Goal: Task Accomplishment & Management: Complete application form

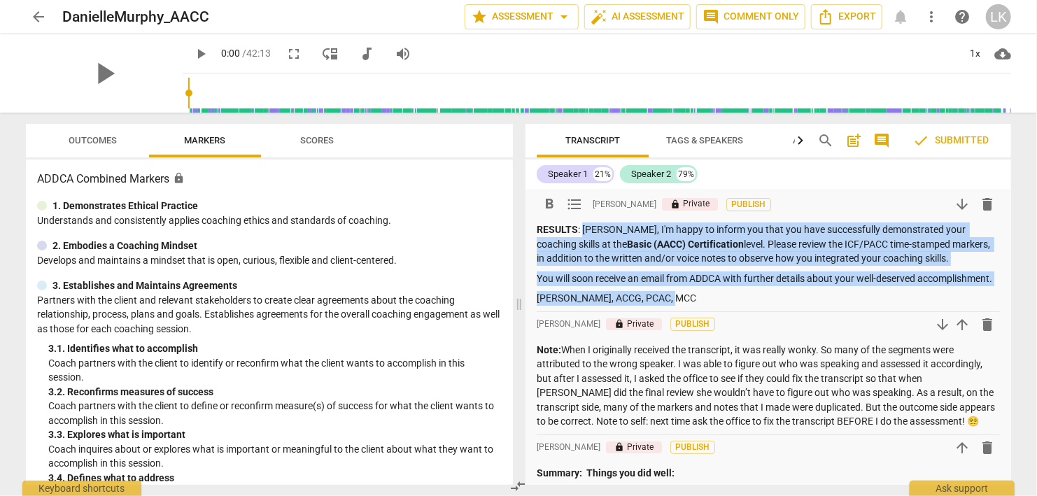
drag, startPoint x: 583, startPoint y: 224, endPoint x: 673, endPoint y: 292, distance: 112.8
click at [673, 292] on div "RESULTS : [PERSON_NAME], I'm happy to inform you that you have successfully dem…" at bounding box center [767, 263] width 463 height 83
copy div "[PERSON_NAME], I'm happy to inform you that you have successfully demonstrated …"
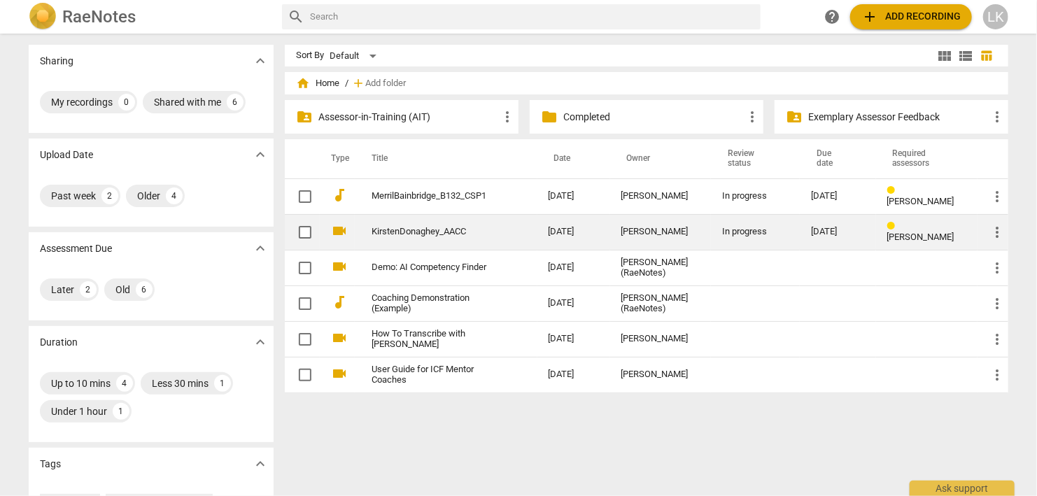
click at [382, 229] on link "KirstenDonaghey_AACC" at bounding box center [434, 232] width 127 height 10
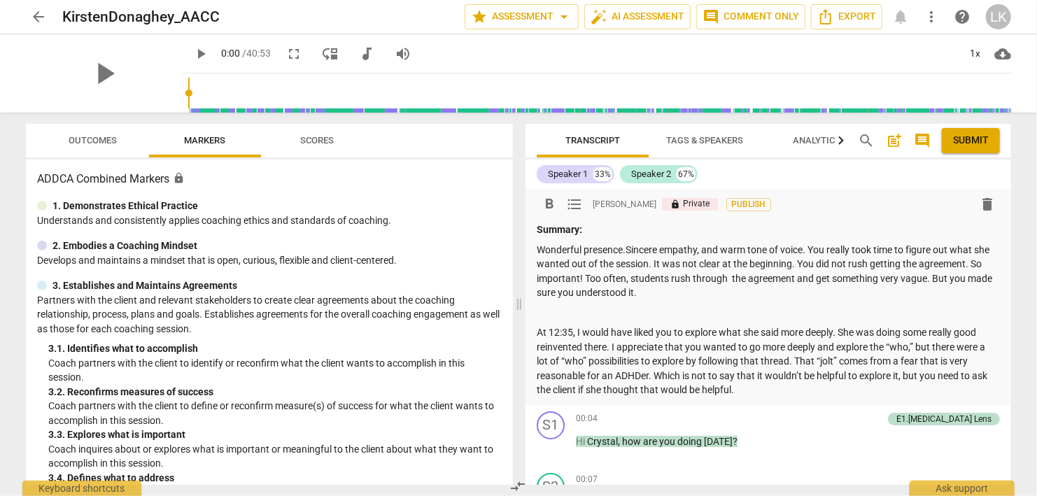
click at [592, 225] on p "Summary:" at bounding box center [767, 229] width 463 height 15
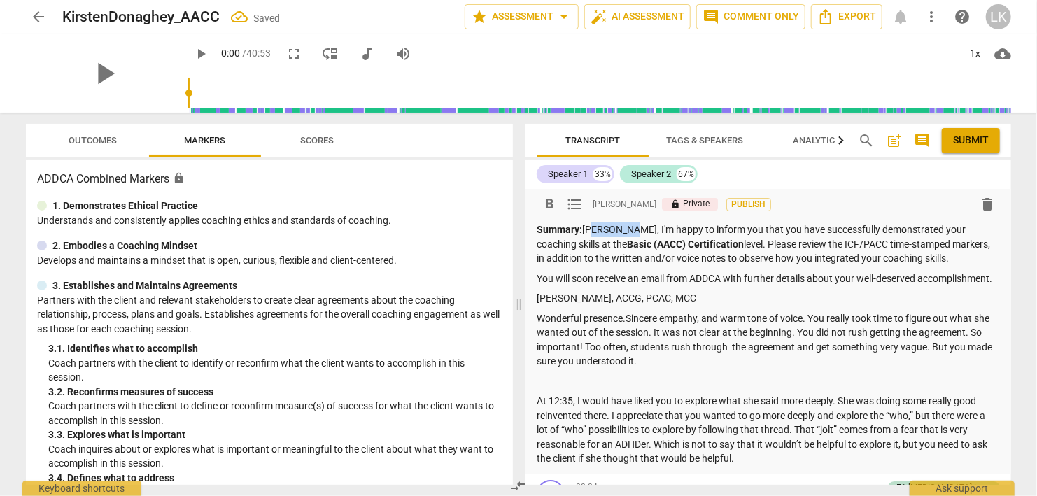
drag, startPoint x: 620, startPoint y: 231, endPoint x: 587, endPoint y: 232, distance: 32.9
click at [587, 232] on p "Summary: [PERSON_NAME], I'm happy to inform you that you have successfully demo…" at bounding box center [767, 243] width 463 height 43
click at [680, 295] on p "[PERSON_NAME], ACCG, PCAC, MCC" at bounding box center [767, 298] width 463 height 15
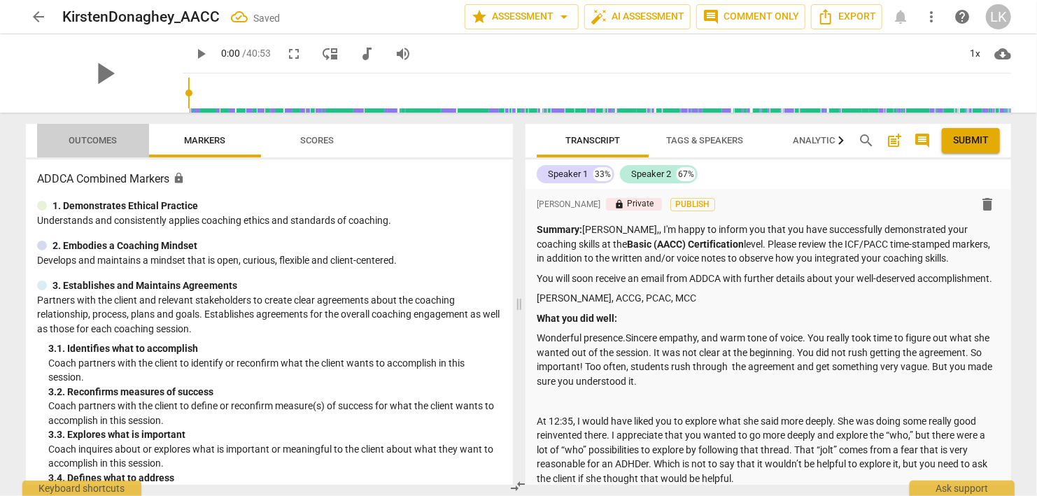
click at [94, 139] on span "Outcomes" at bounding box center [93, 140] width 48 height 10
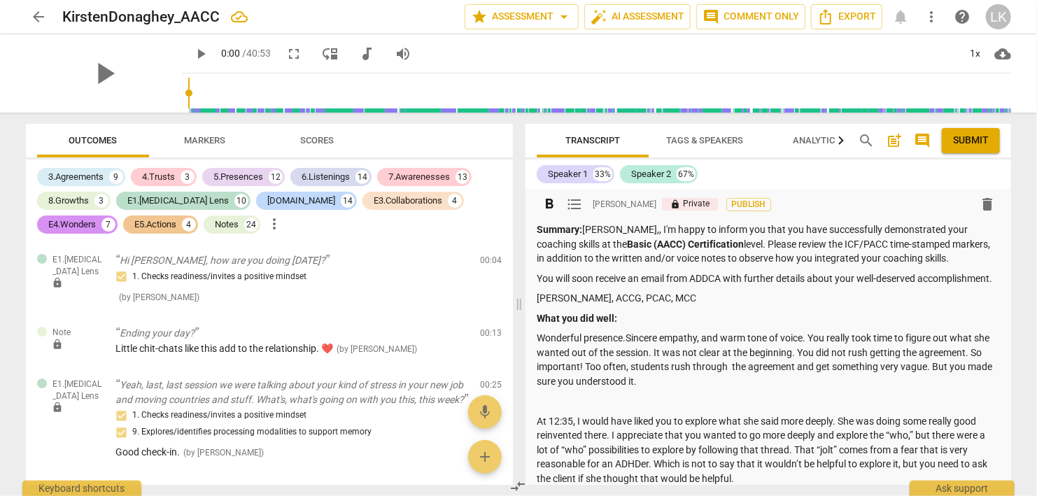
click at [644, 384] on p "Wonderful presence.Sincere empathy, and warm tone of voice. You really took tim…" at bounding box center [767, 359] width 463 height 57
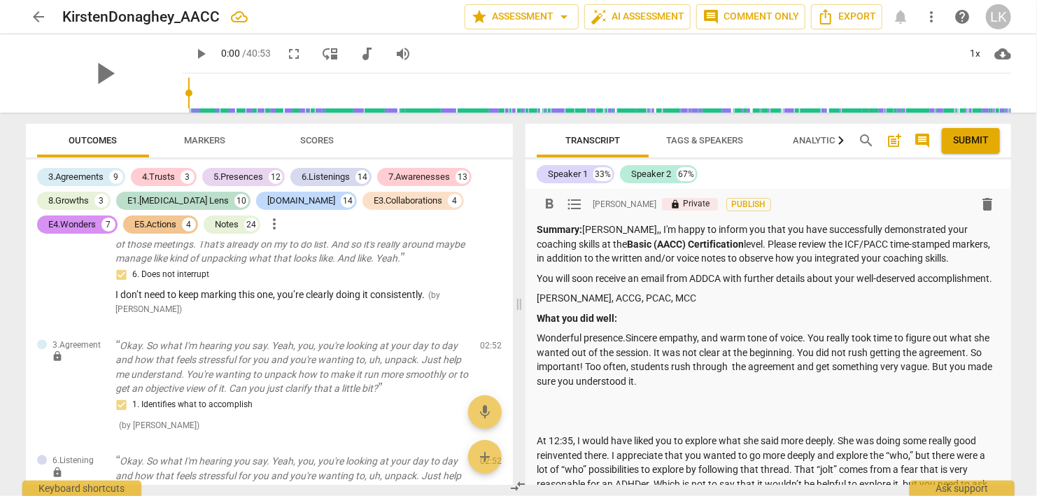
scroll to position [1562, 0]
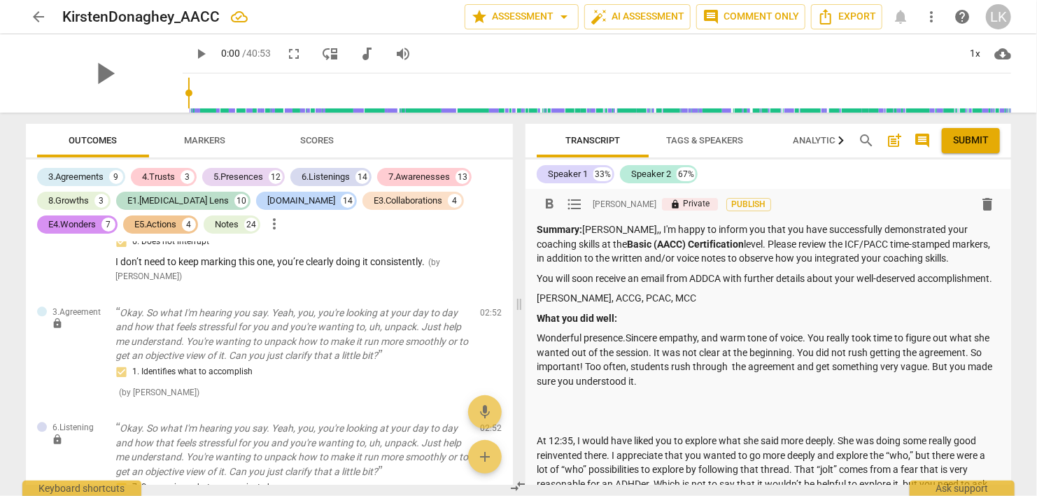
click at [642, 318] on p "What you did well:" at bounding box center [767, 318] width 463 height 15
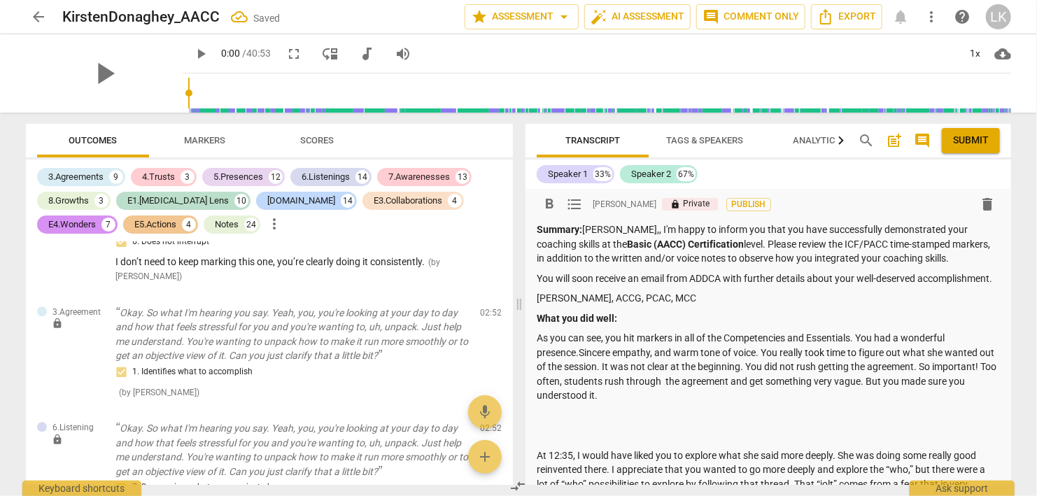
click at [765, 353] on p "As you can see, you hit markers in all of the Competencies and Essentials. You …" at bounding box center [767, 367] width 463 height 72
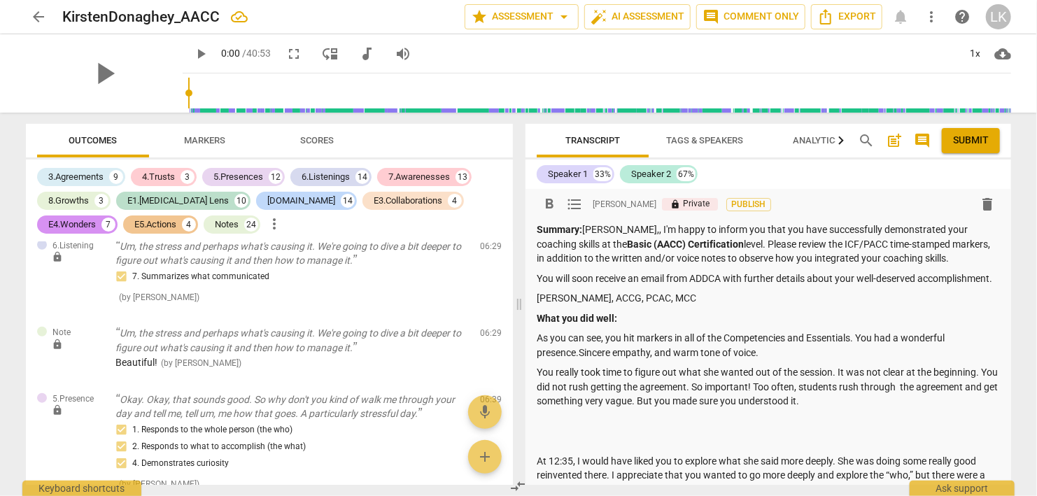
scroll to position [3338, 0]
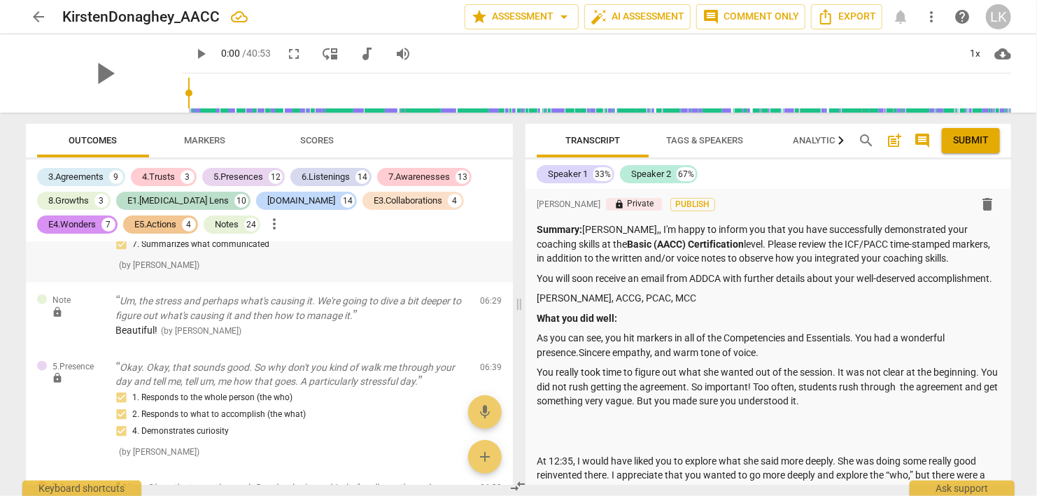
click at [405, 283] on div "6.Listening lock Um, the stress and perhaps what's causing it. We're going to d…" at bounding box center [269, 239] width 487 height 87
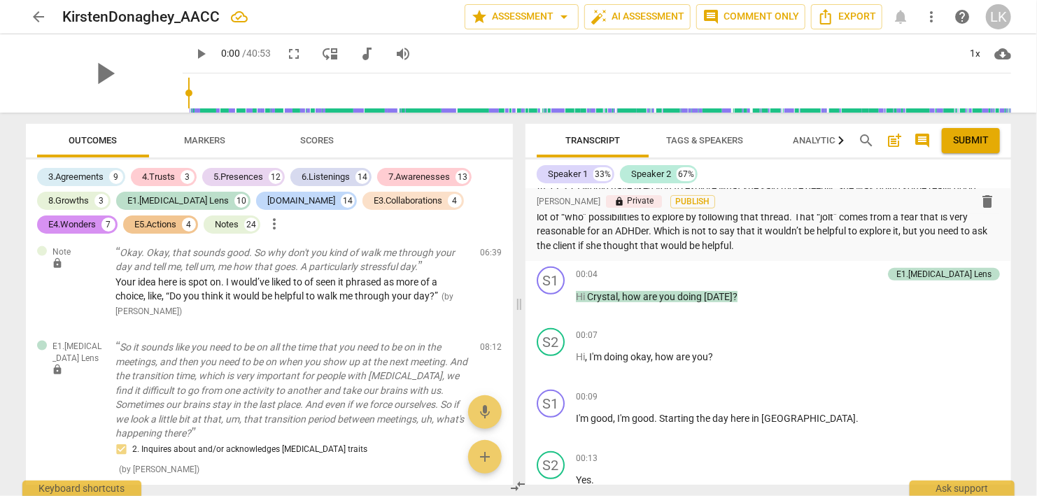
scroll to position [445, 0]
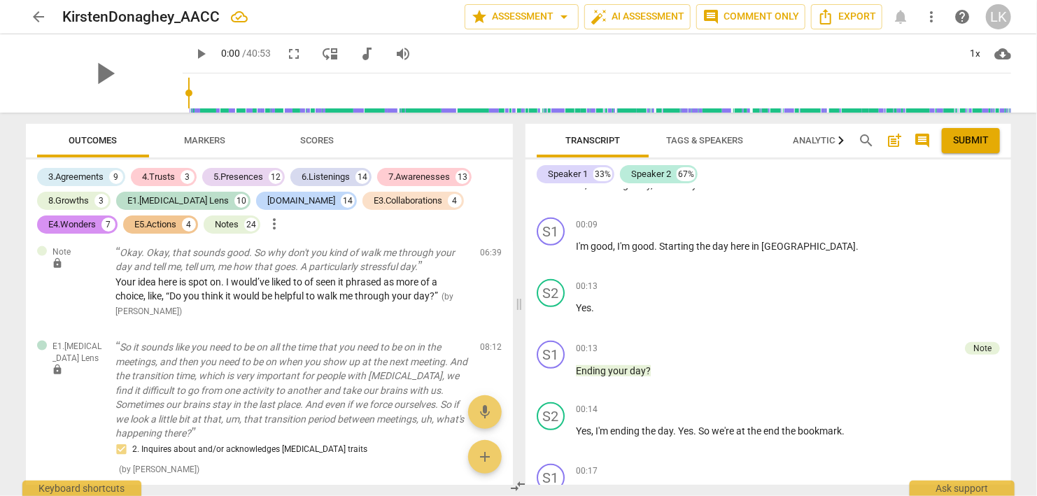
drag, startPoint x: 1007, startPoint y: 207, endPoint x: 1013, endPoint y: 191, distance: 17.0
click at [1011, 191] on div "format_bold format_list_bulleted [PERSON_NAME] lock Private Publish delete Summ…" at bounding box center [767, 337] width 485 height 296
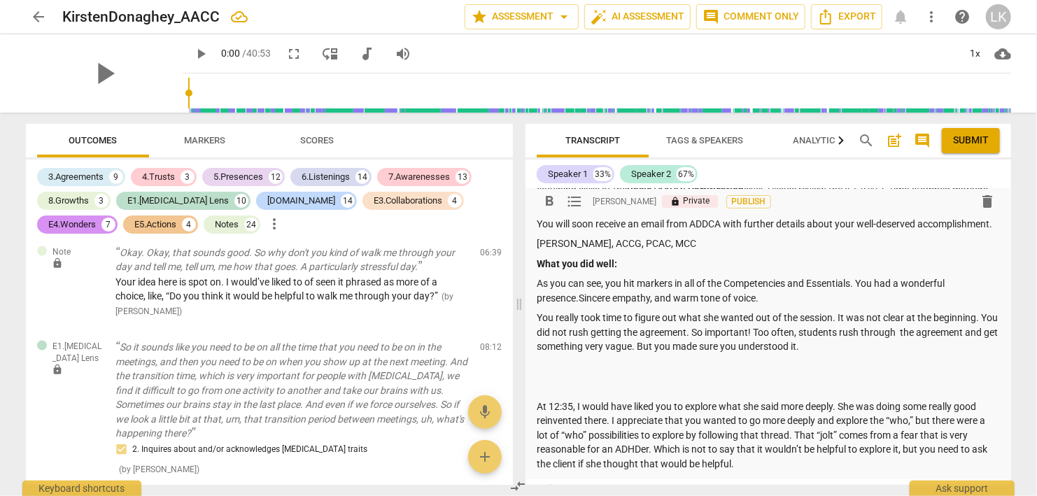
scroll to position [95, 0]
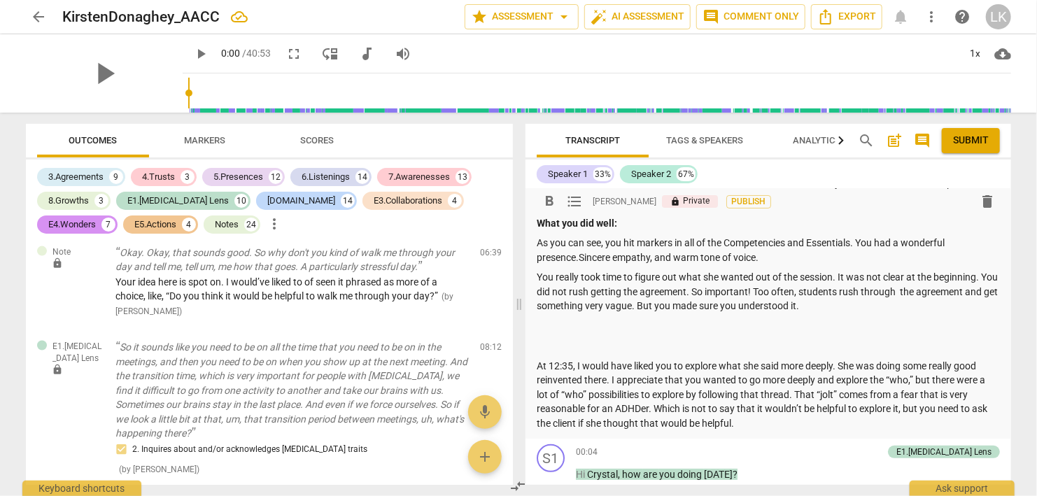
click at [584, 378] on p "At 12:35, I would have liked you to explore what she said more deeply. She was …" at bounding box center [767, 395] width 463 height 72
click at [753, 423] on p "At 12:35, I would have liked you to explore what she said more deeply. She was …" at bounding box center [767, 395] width 463 height 72
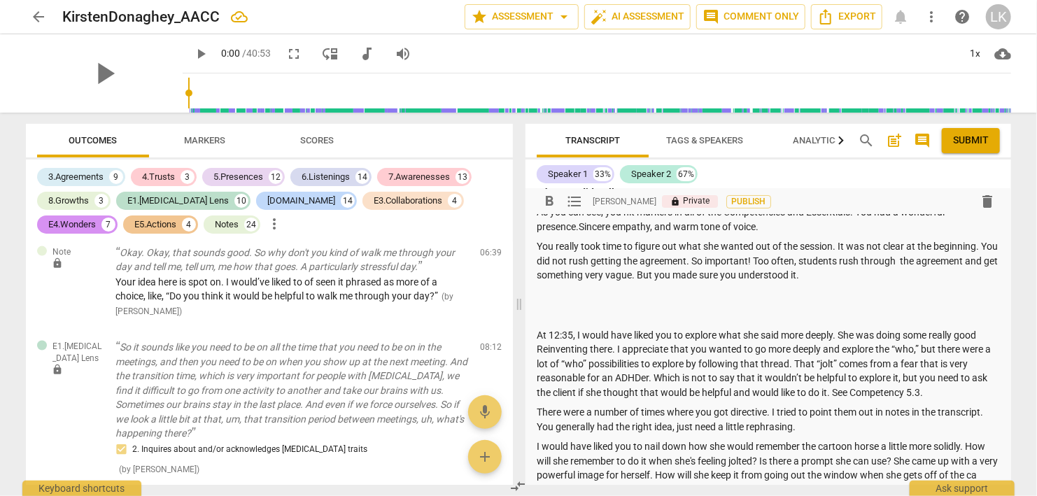
scroll to position [140, 0]
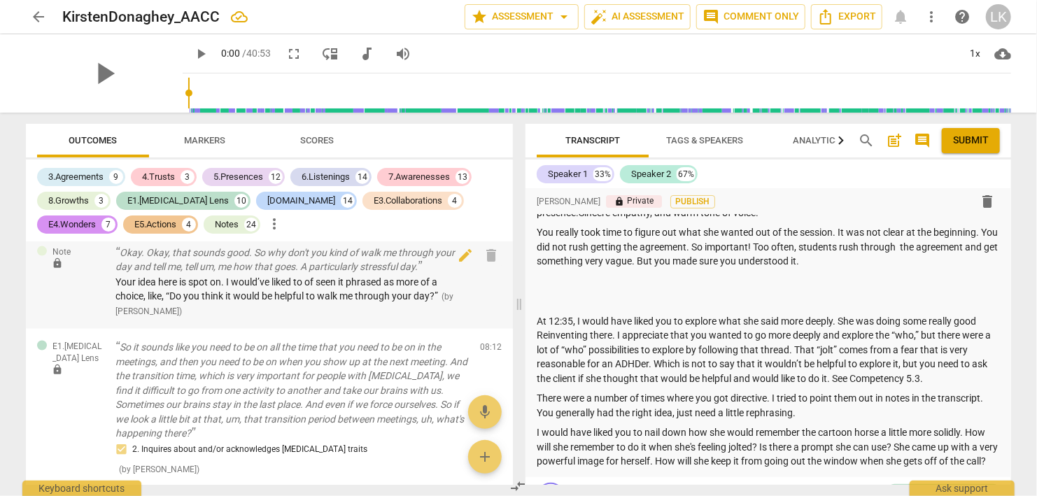
click at [424, 269] on p "Okay. Okay, that sounds good. So why don't you kind of walk me through your day…" at bounding box center [291, 259] width 353 height 29
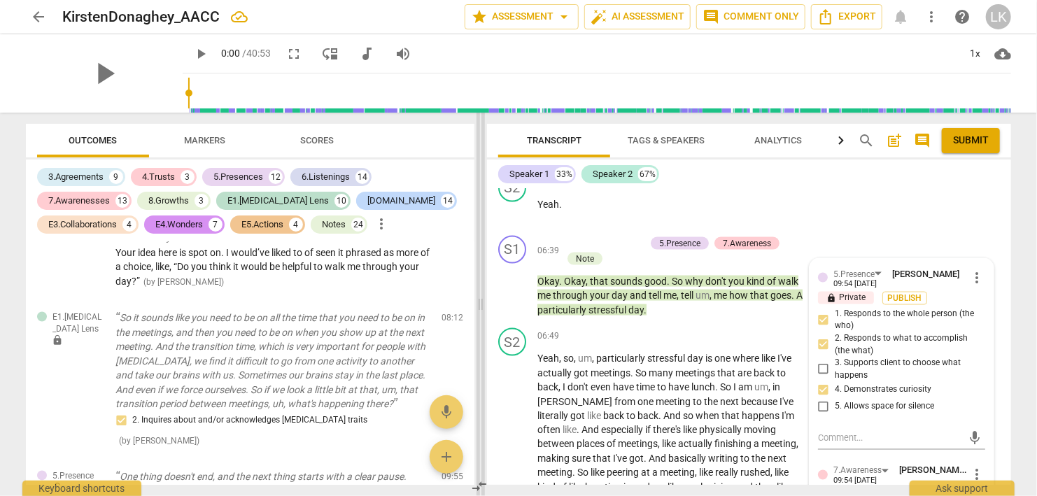
scroll to position [3846, 0]
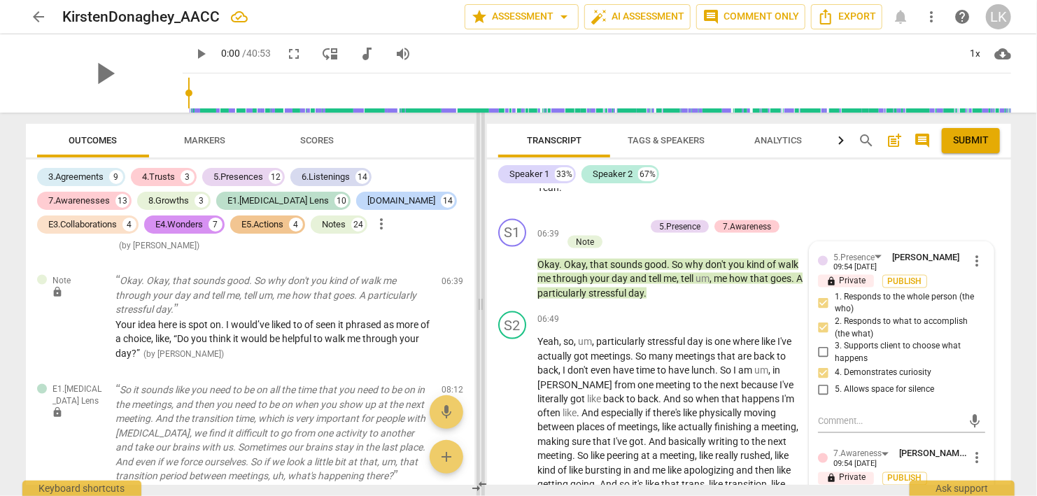
drag, startPoint x: 373, startPoint y: 298, endPoint x: 481, endPoint y: 304, distance: 108.6
click at [481, 304] on span at bounding box center [480, 304] width 8 height 383
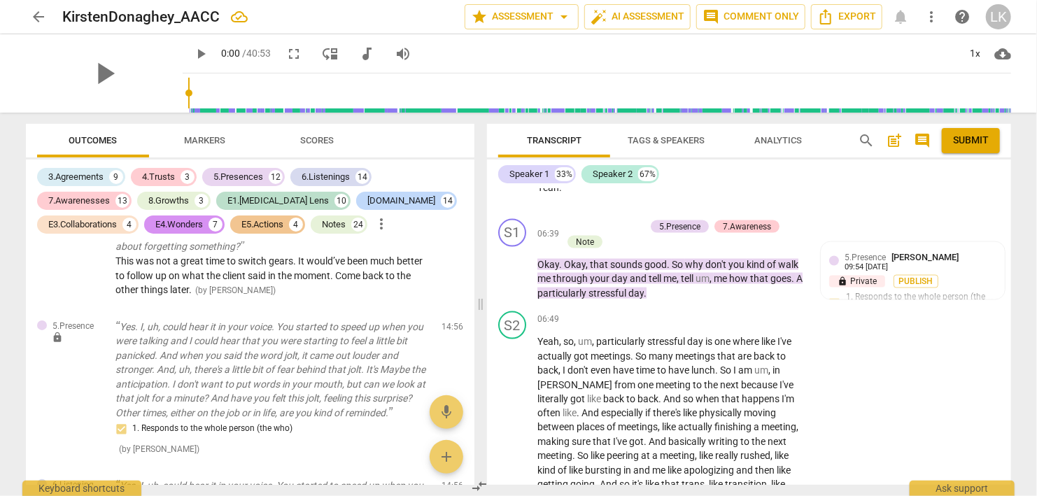
scroll to position [5254, 0]
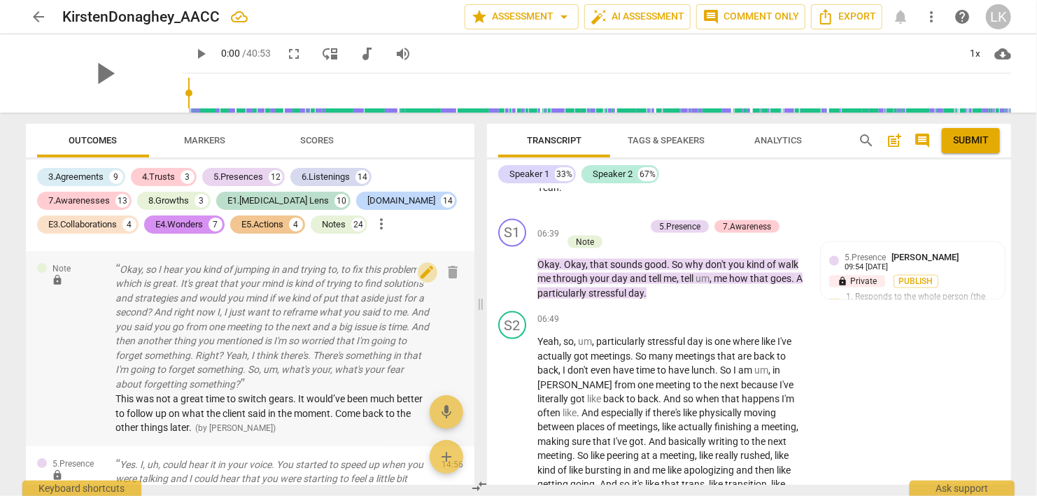
click at [430, 272] on span "edit" at bounding box center [427, 272] width 17 height 17
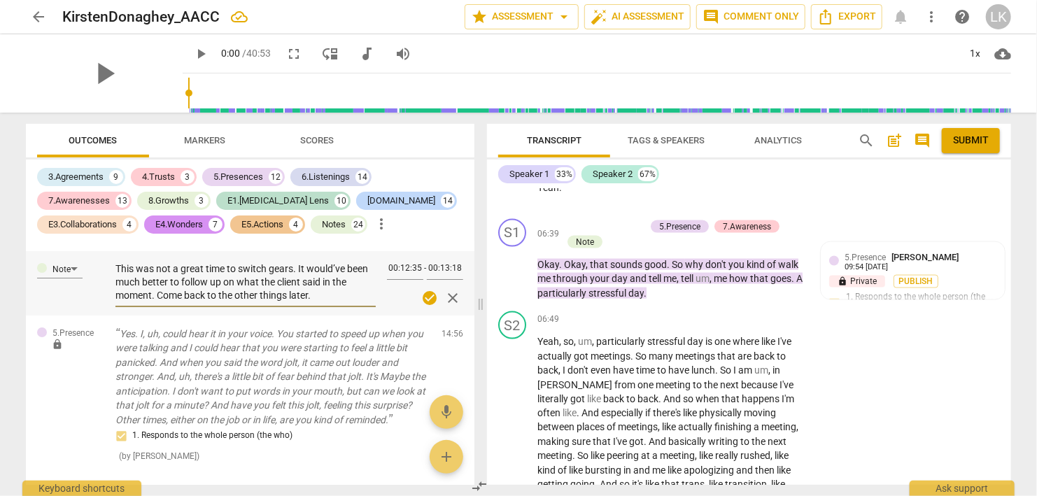
click at [324, 294] on textarea "This was not a great time to switch gears. It would’ve been much better to foll…" at bounding box center [245, 282] width 260 height 40
type textarea "This was not a great time to switch gears. It would’ve been much better to foll…"
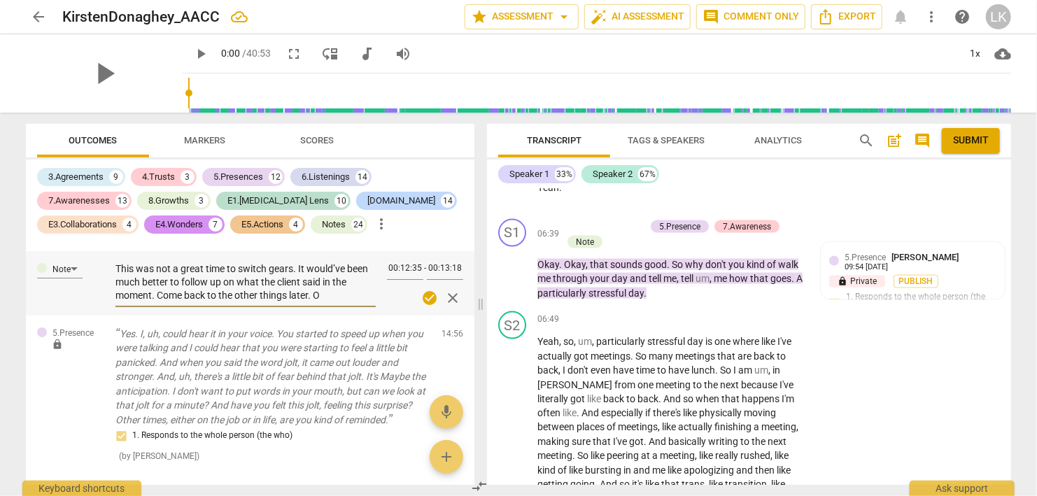
type textarea "This was not a great time to switch gears. It would’ve been much better to foll…"
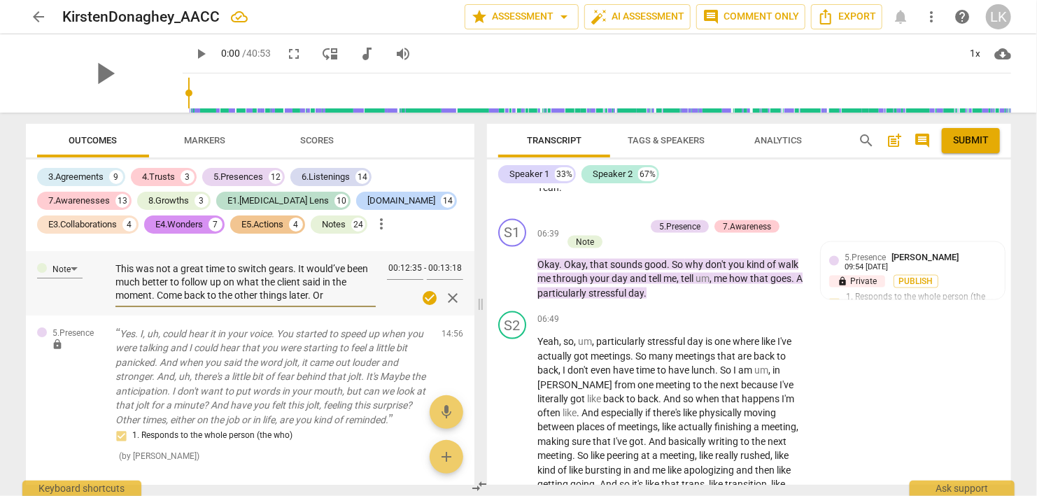
type textarea "This was not a great time to switch gears. It would’ve been much better to foll…"
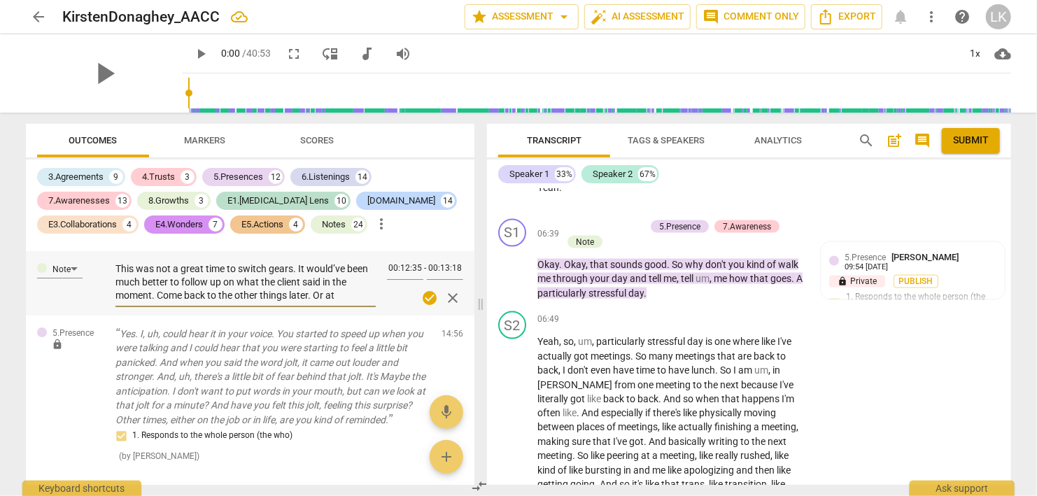
type textarea "This was not a great time to switch gears. It would’ve been much better to foll…"
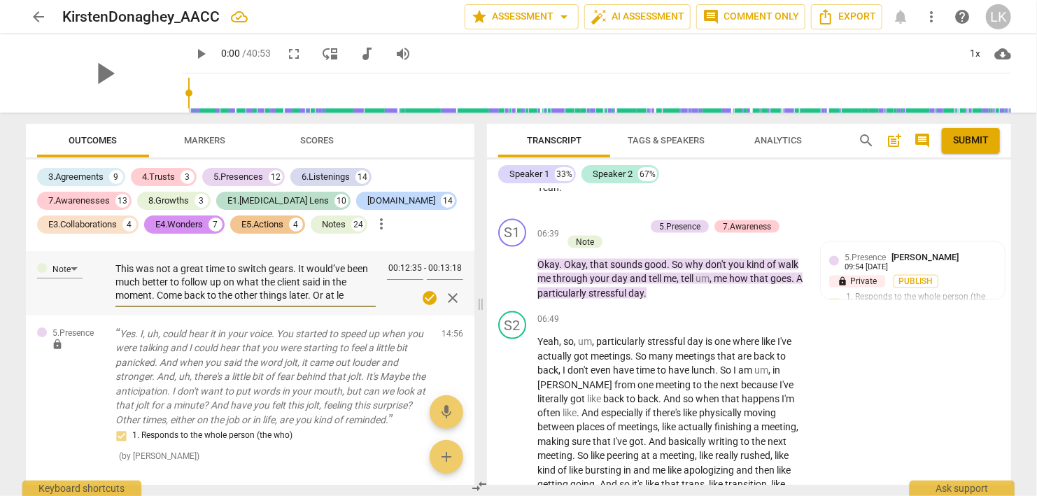
type textarea "This was not a great time to switch gears. It would’ve been much better to foll…"
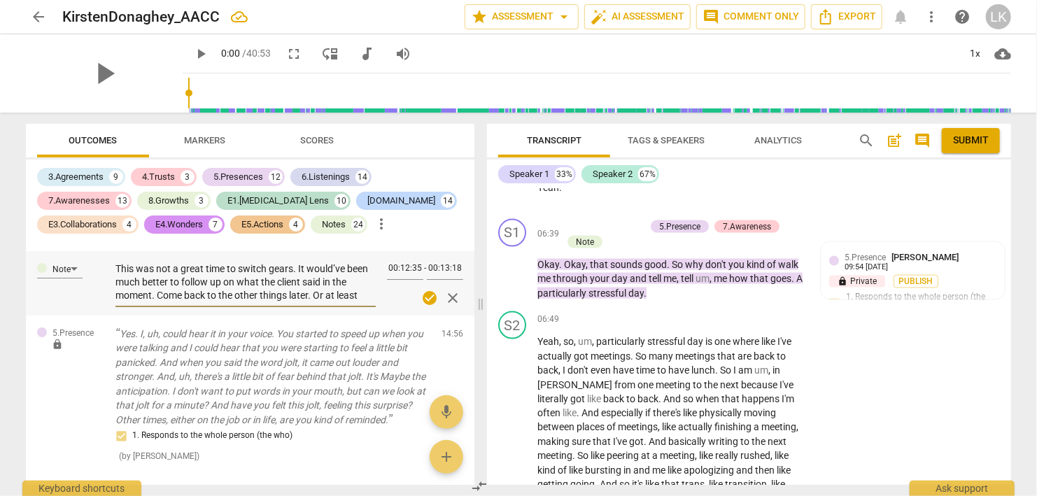
type textarea "This was not a great time to switch gears. It would’ve been much better to foll…"
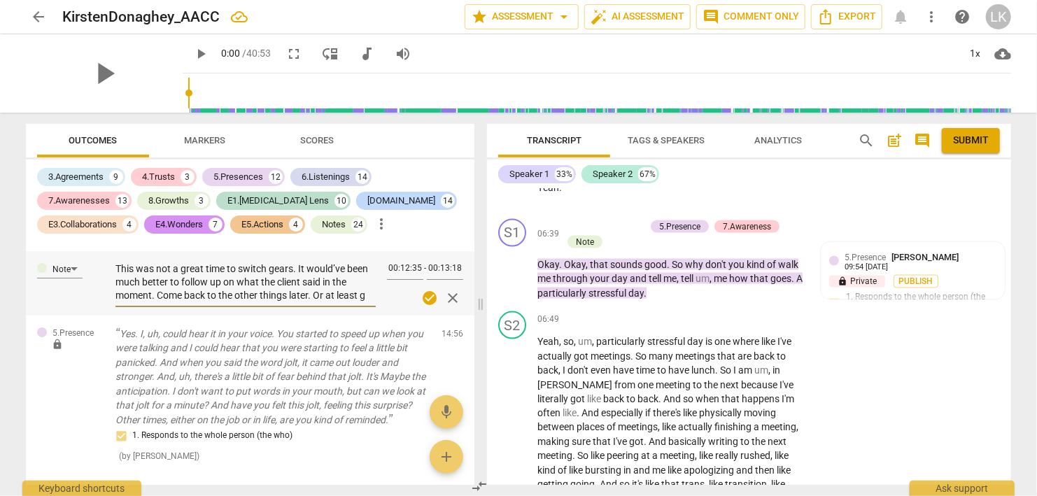
type textarea "This was not a great time to switch gears. It would’ve been much better to foll…"
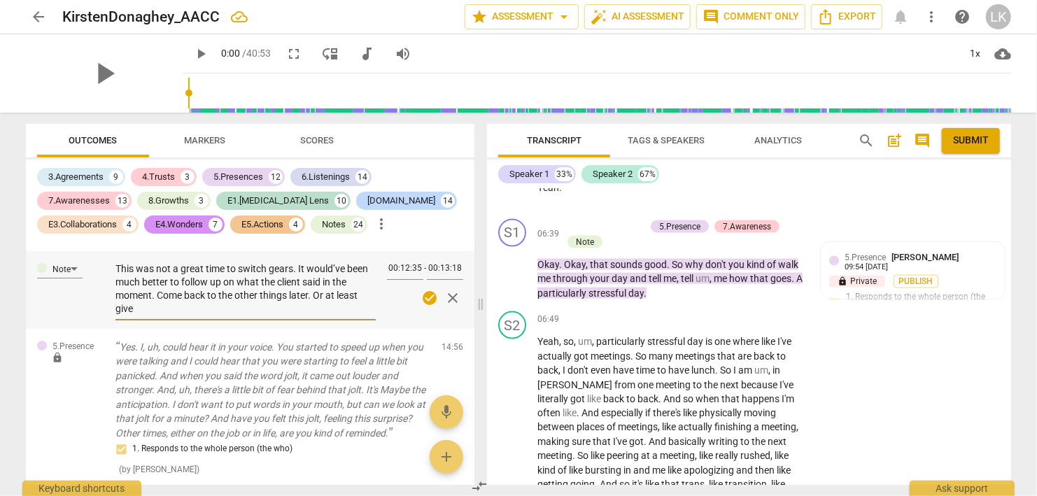
type textarea "This was not a great time to switch gears. It would’ve been much better to foll…"
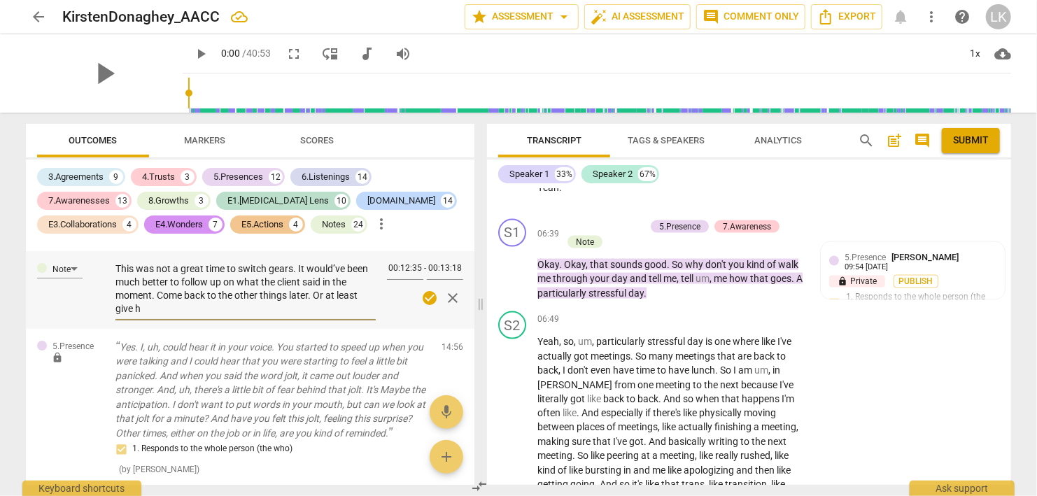
type textarea "This was not a great time to switch gears. It would’ve been much better to foll…"
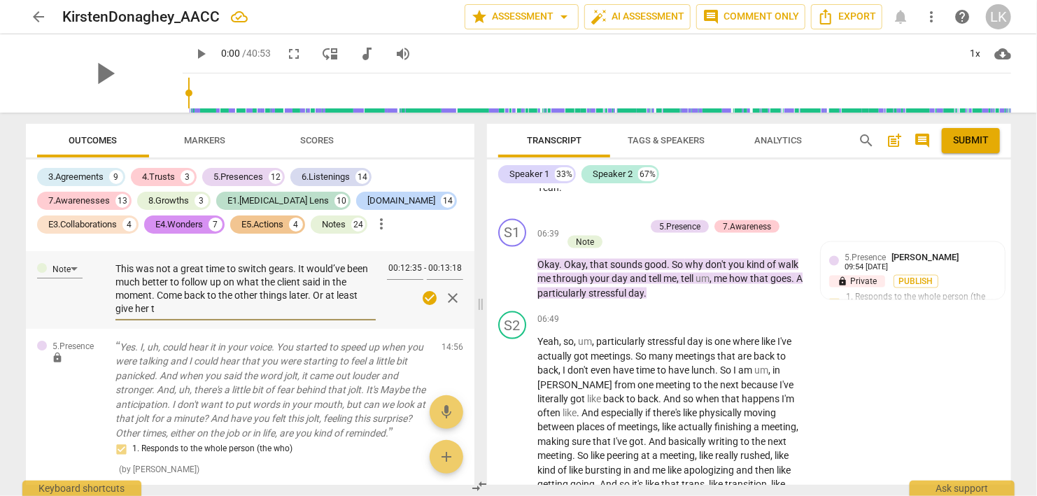
type textarea "This was not a great time to switch gears. It would’ve been much better to foll…"
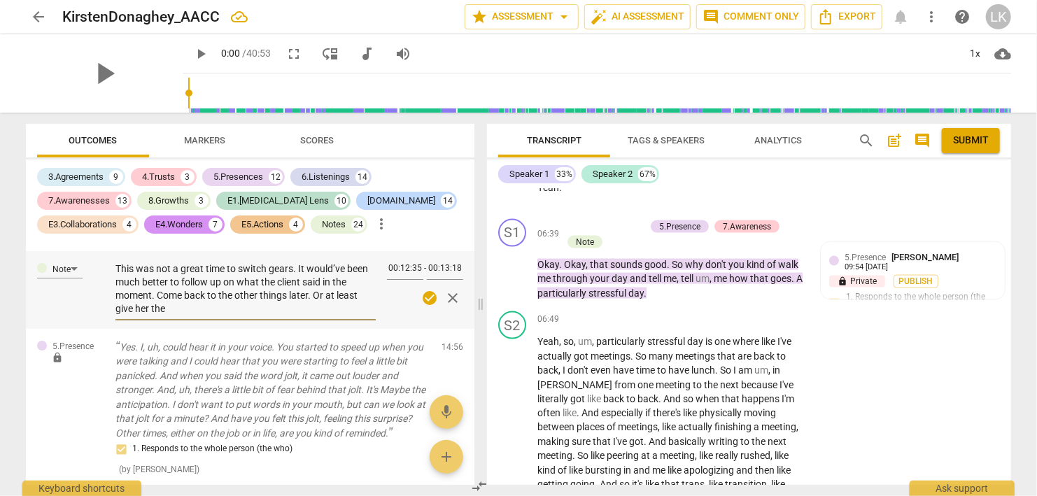
type textarea "This was not a great time to switch gears. It would’ve been much better to foll…"
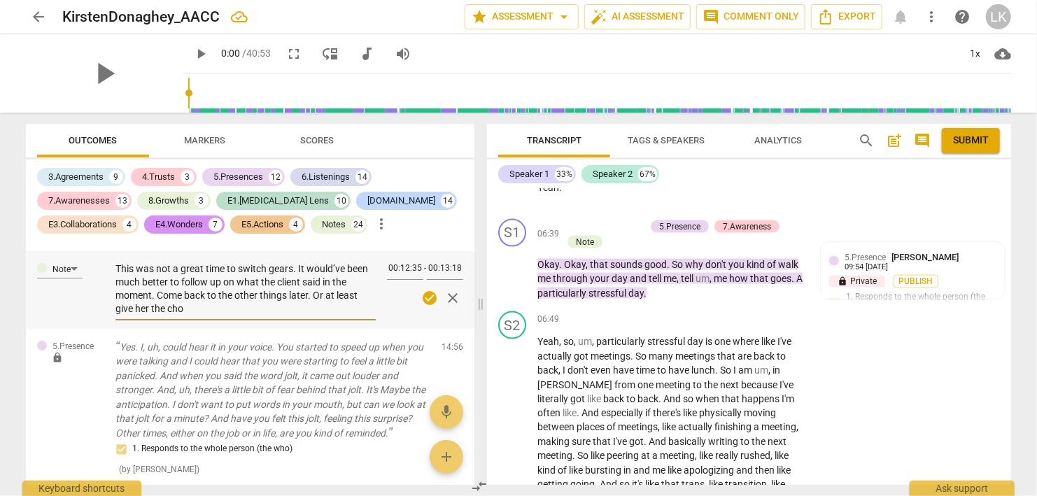
type textarea "This was not a great time to switch gears. It would’ve been much better to foll…"
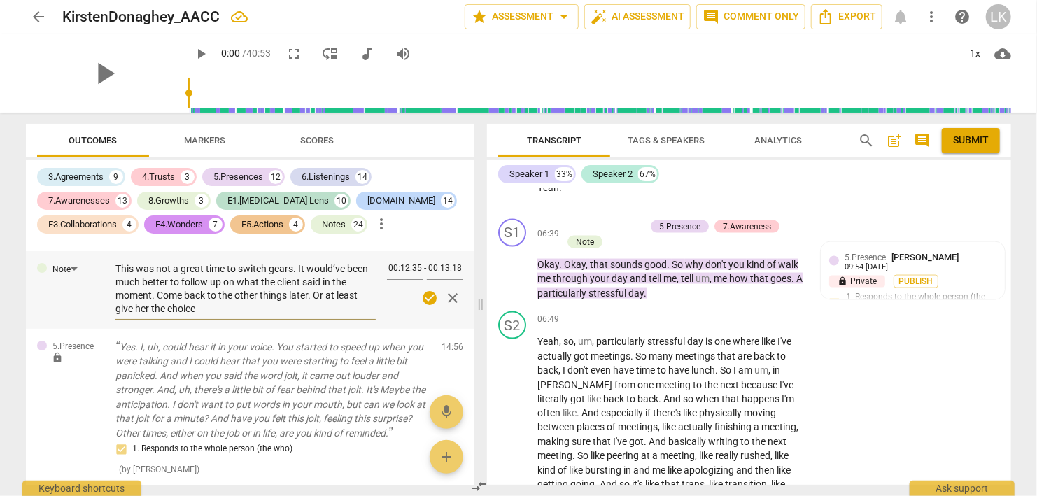
type textarea "This was not a great time to switch gears. It would’ve been much better to foll…"
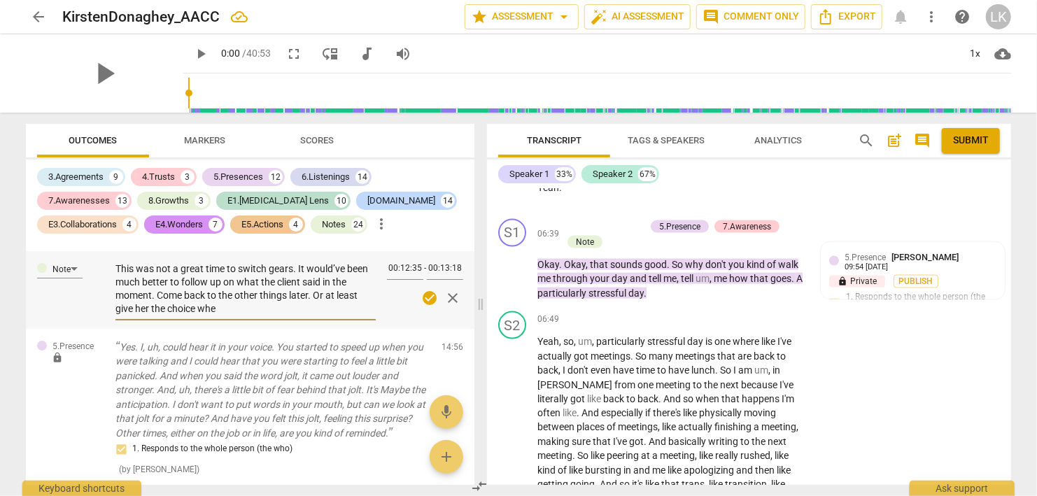
type textarea "This was not a great time to switch gears. It would’ve been much better to foll…"
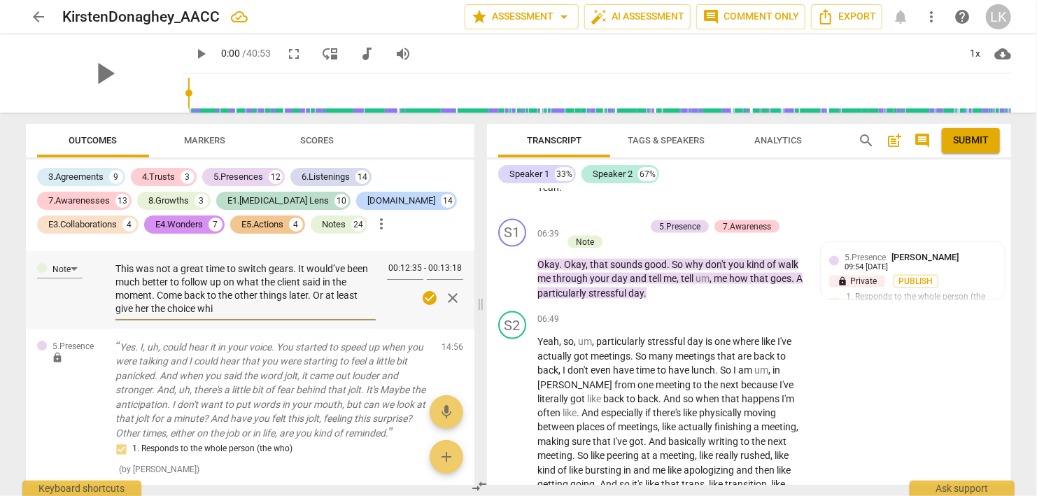
type textarea "This was not a great time to switch gears. It would’ve been much better to foll…"
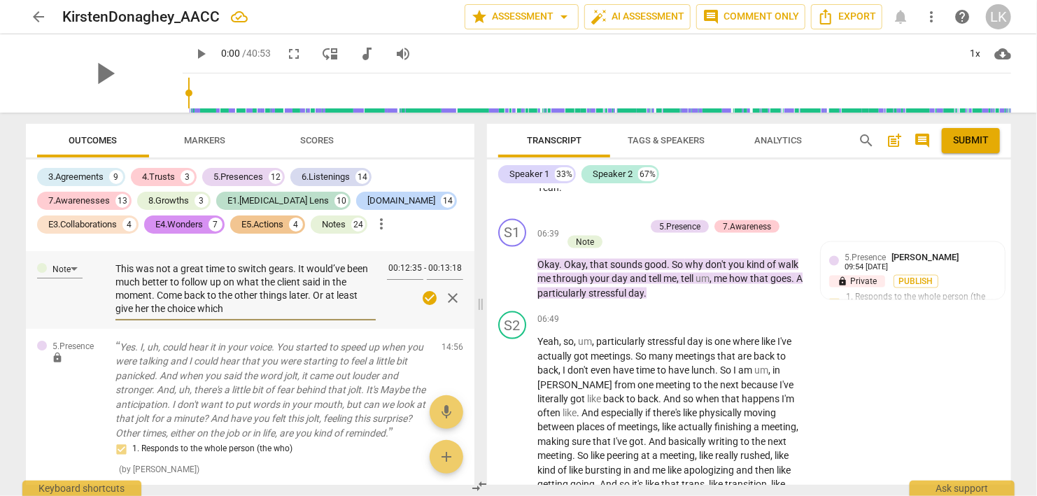
type textarea "This was not a great time to switch gears. It would’ve been much better to foll…"
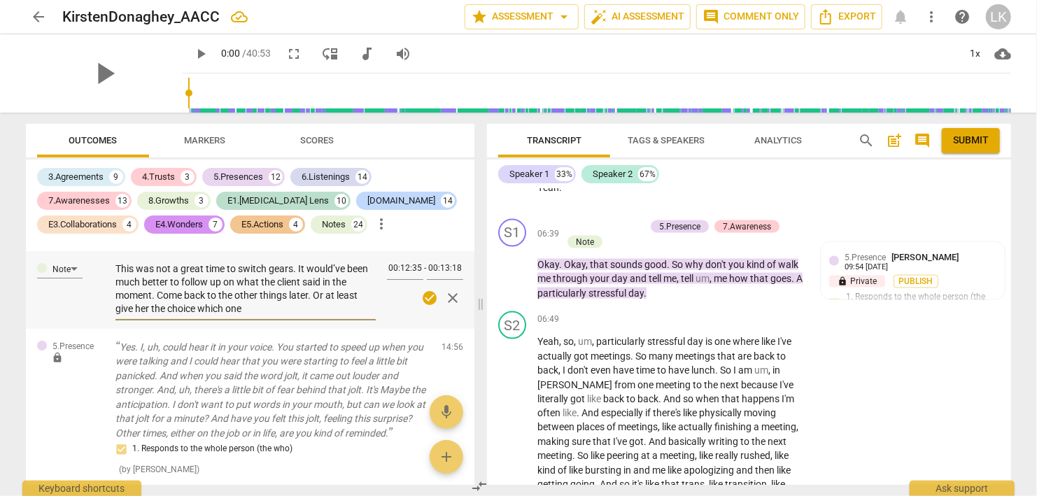
type textarea "This was not a great time to switch gears. It would’ve been much better to foll…"
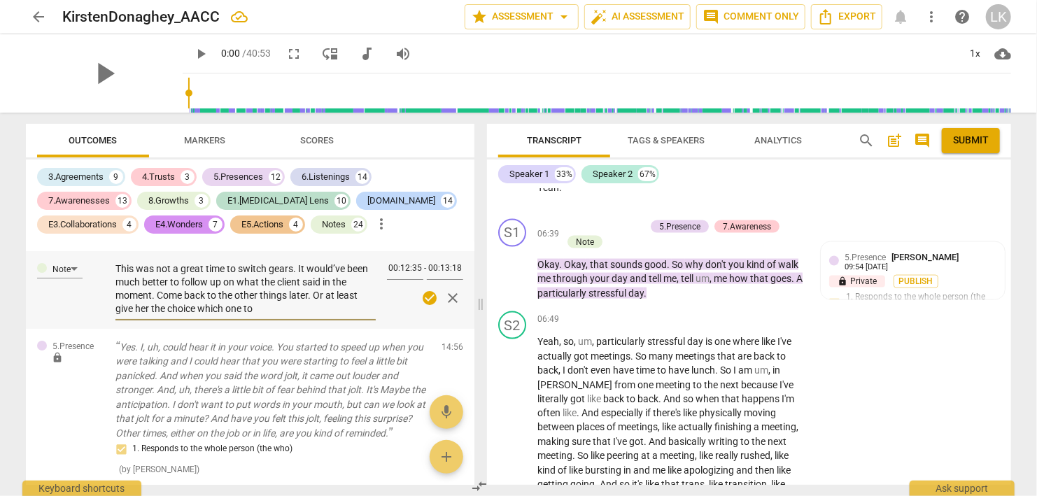
type textarea "This was not a great time to switch gears. It would’ve been much better to foll…"
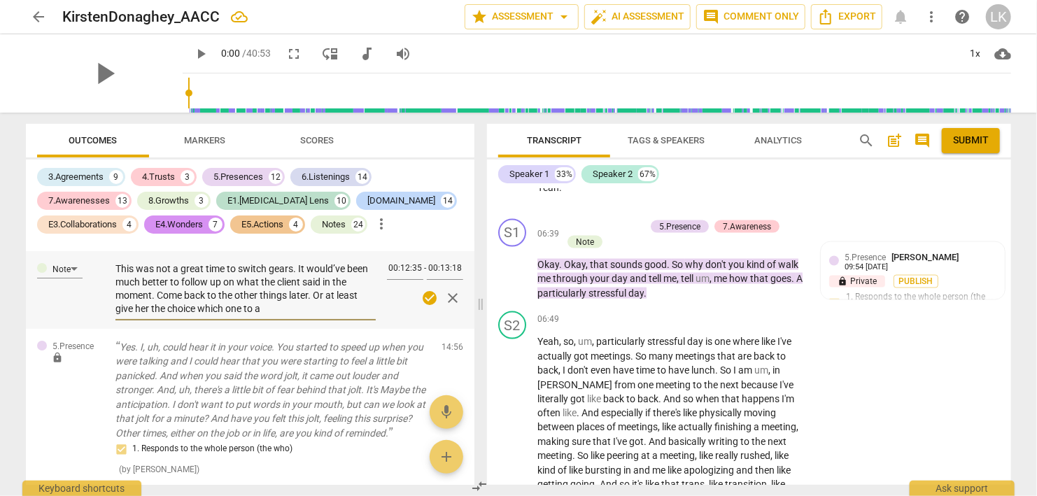
type textarea "This was not a great time to switch gears. It would’ve been much better to foll…"
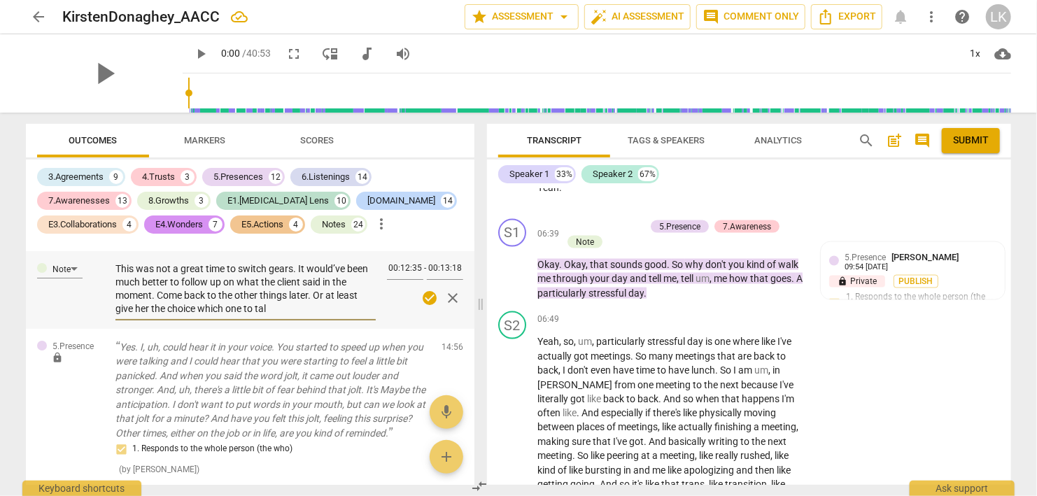
type textarea "This was not a great time to switch gears. It would’ve been much better to foll…"
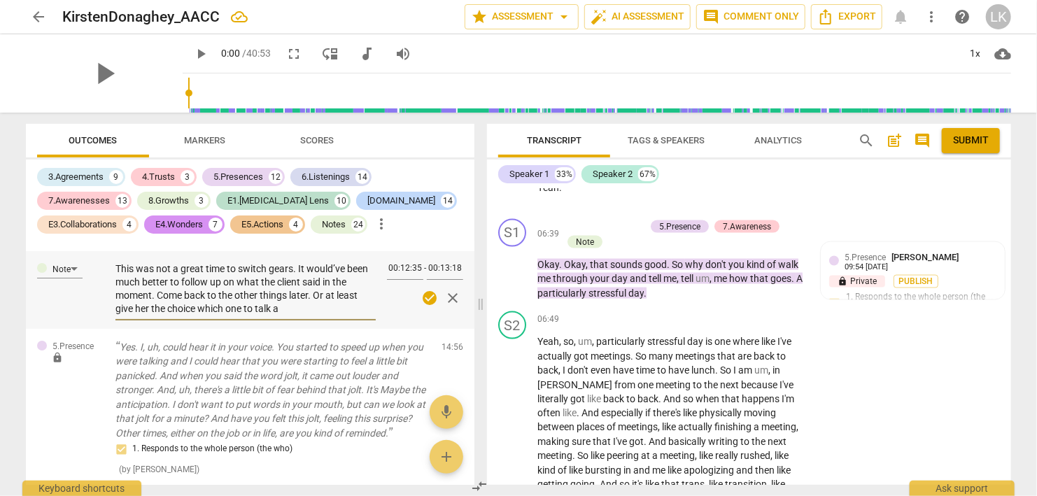
type textarea "This was not a great time to switch gears. It would’ve been much better to foll…"
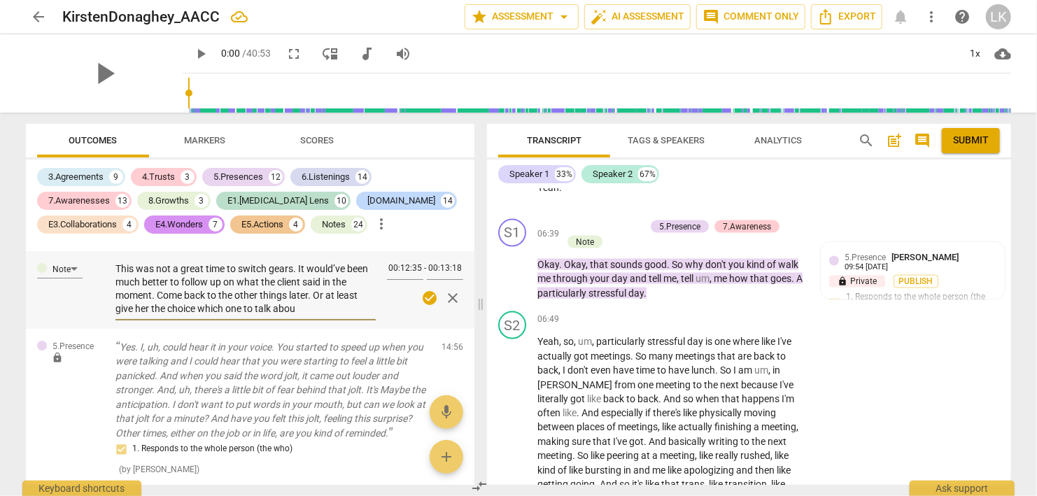
type textarea "This was not a great time to switch gears. It would’ve been much better to foll…"
click at [424, 297] on span "check_circle" at bounding box center [430, 298] width 17 height 17
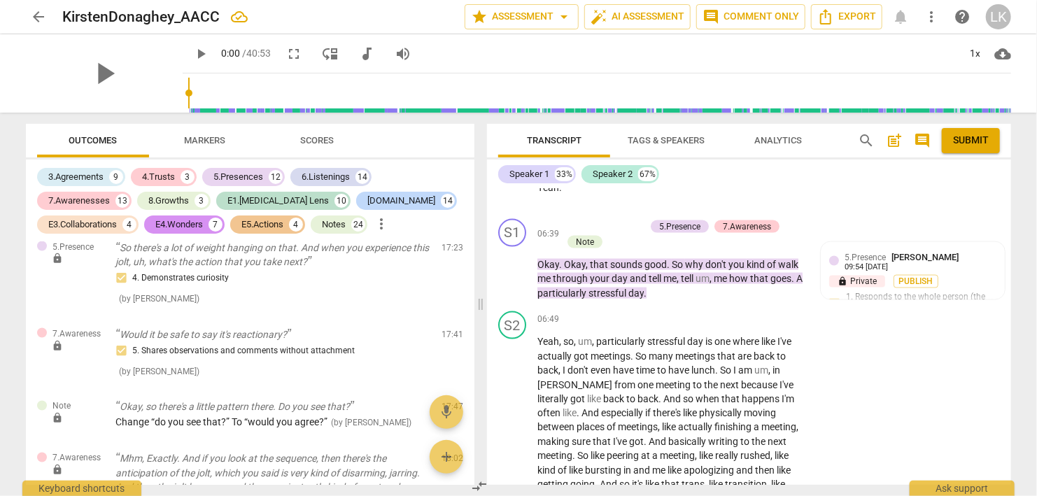
scroll to position [6363, 0]
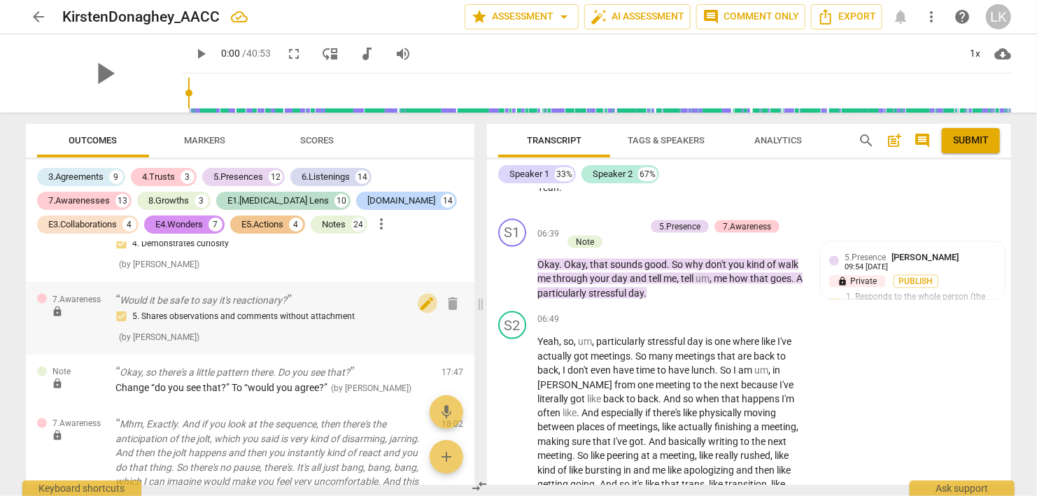
click at [423, 297] on span "edit" at bounding box center [427, 303] width 17 height 17
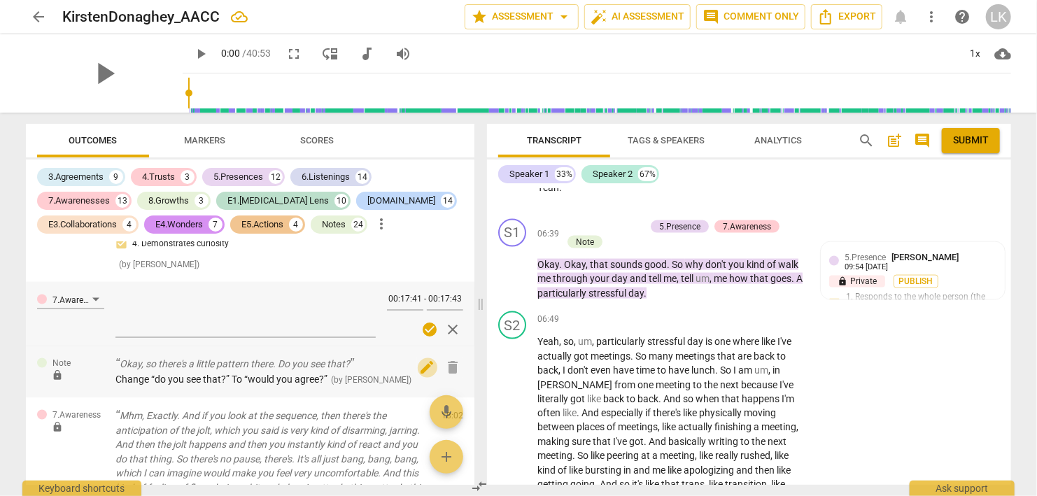
click at [431, 365] on span "edit" at bounding box center [427, 367] width 17 height 17
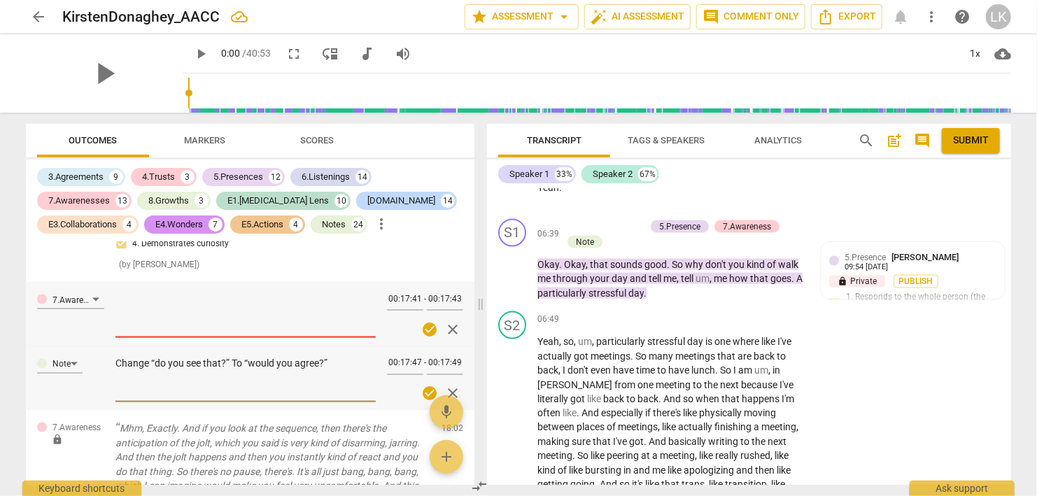
click at [159, 364] on textarea "Change “do you see that?” To “would you agree?”" at bounding box center [245, 377] width 260 height 40
type textarea "Change “o you see that?” To “would you agree?”"
type textarea "Change “Do you see that?” To “would you agree?”"
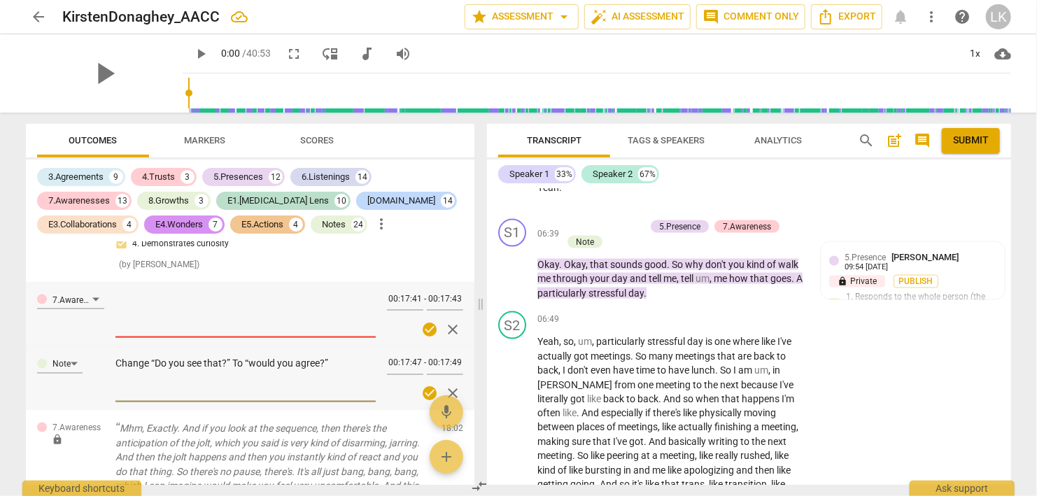
click at [255, 363] on textarea "Change “Do you see that?” To “would you agree?”" at bounding box center [245, 377] width 260 height 40
type textarea "Change “Do you see that?” To “ould you agree?”"
type textarea "Change “Do you see that?” To “Would you agree?”"
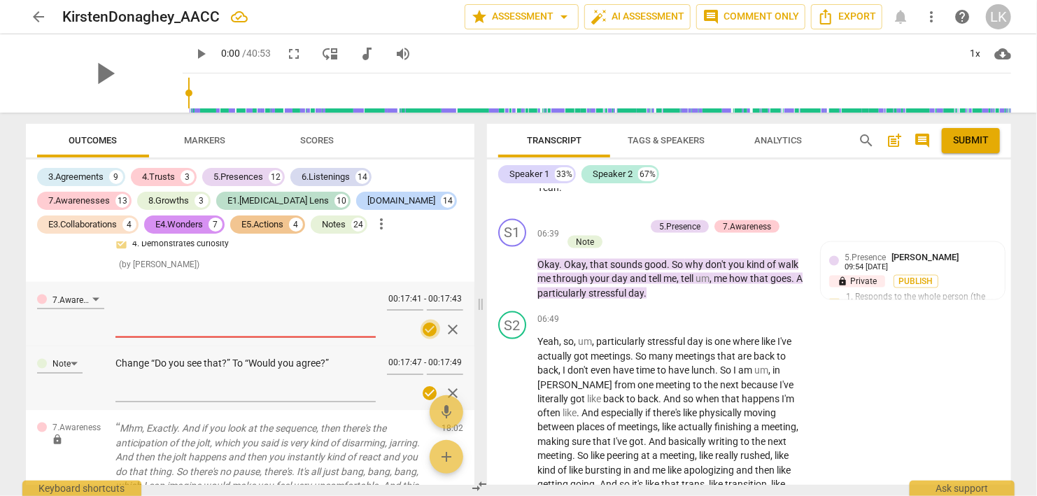
click at [427, 329] on span "check_circle" at bounding box center [430, 329] width 17 height 17
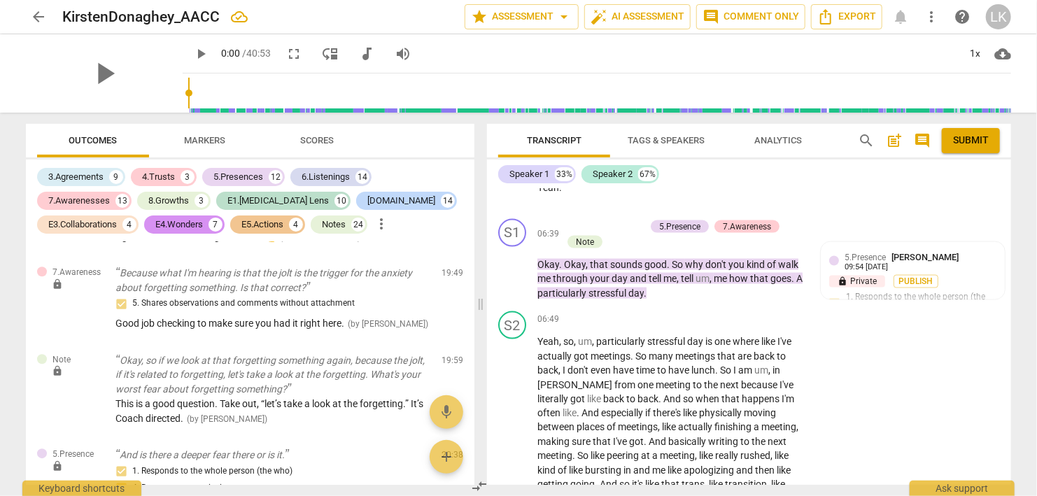
scroll to position [7238, 0]
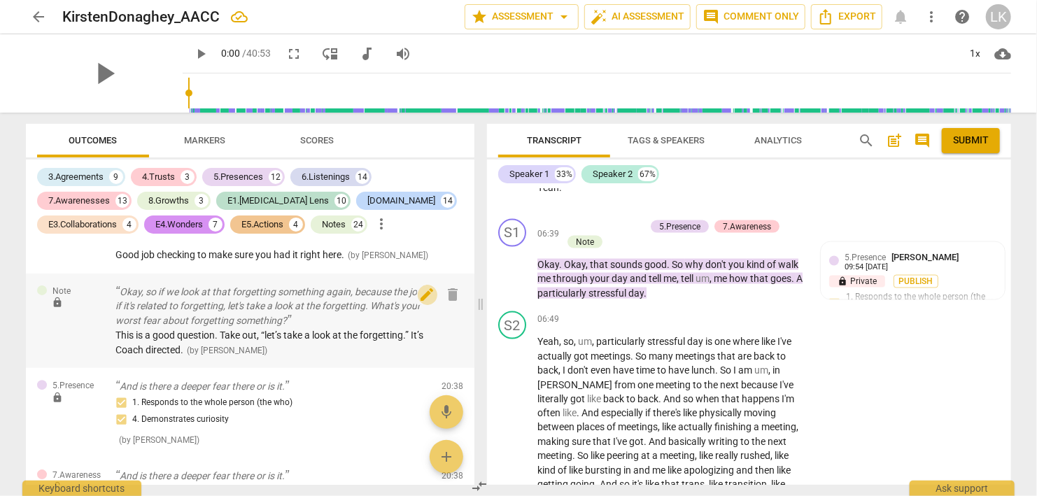
click at [428, 296] on span "edit" at bounding box center [427, 294] width 17 height 17
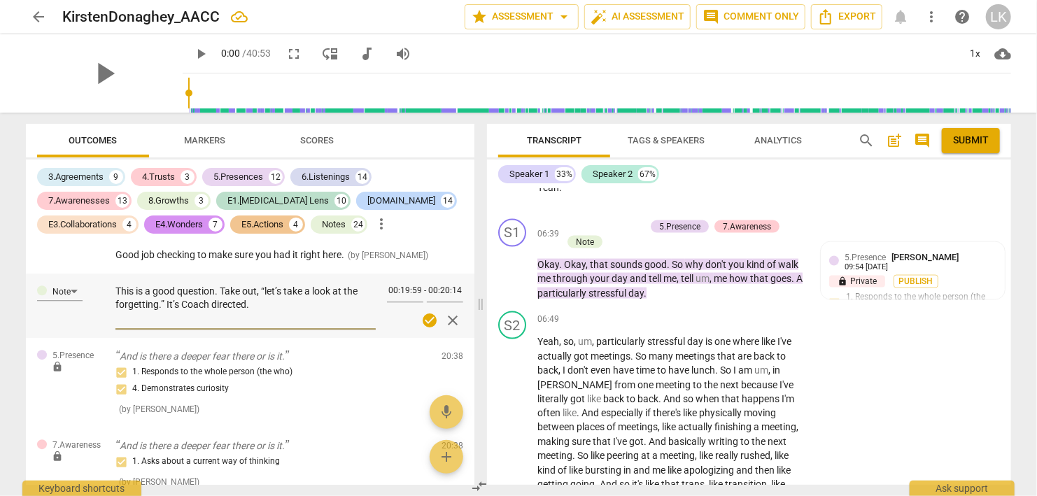
click at [269, 294] on textarea "This is a good question. Take out, “let’s take a look at the forgetting.” It’s …" at bounding box center [245, 305] width 260 height 40
type textarea "This is a good question. Take out, “et’s take a look at the forgetting.” It’s C…"
type textarea "This is a good question. Take out, “Let’s take a look at the forgetting.” It’s …"
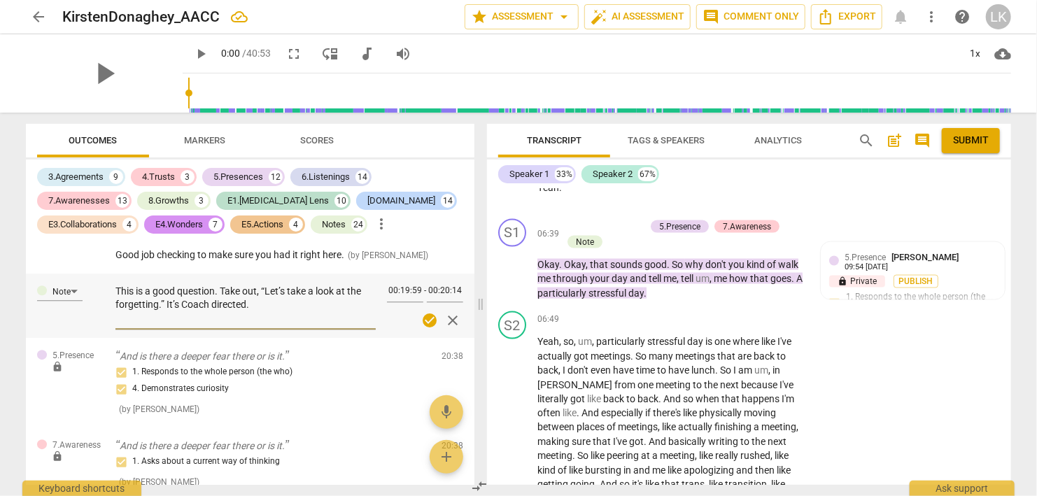
click at [211, 306] on textarea "This is a good question. Take out, “Let’s take a look at the forgetting.” It’s …" at bounding box center [245, 305] width 260 height 40
type textarea "This is a good question. Take out, “Let’s take a look at the forgetting.” It’s …"
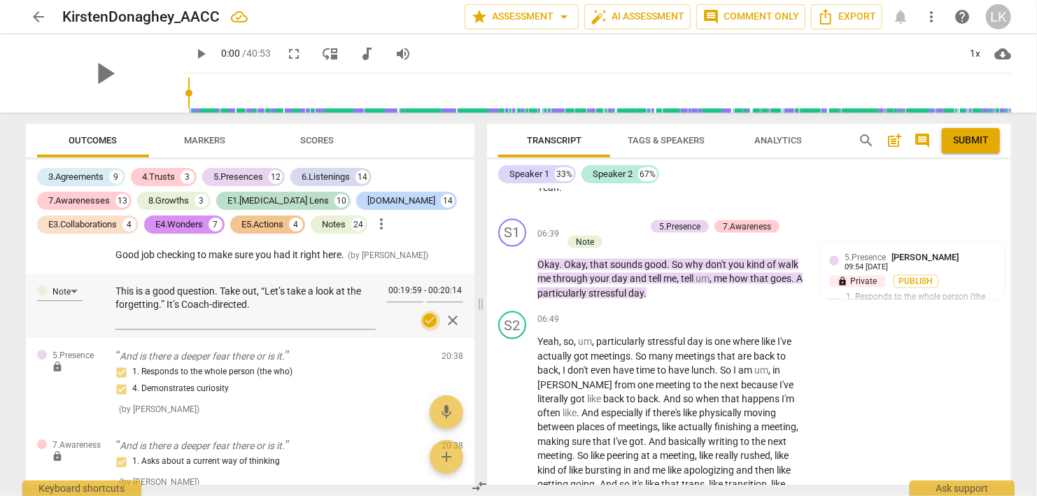
click at [428, 322] on span "check_circle" at bounding box center [430, 320] width 17 height 17
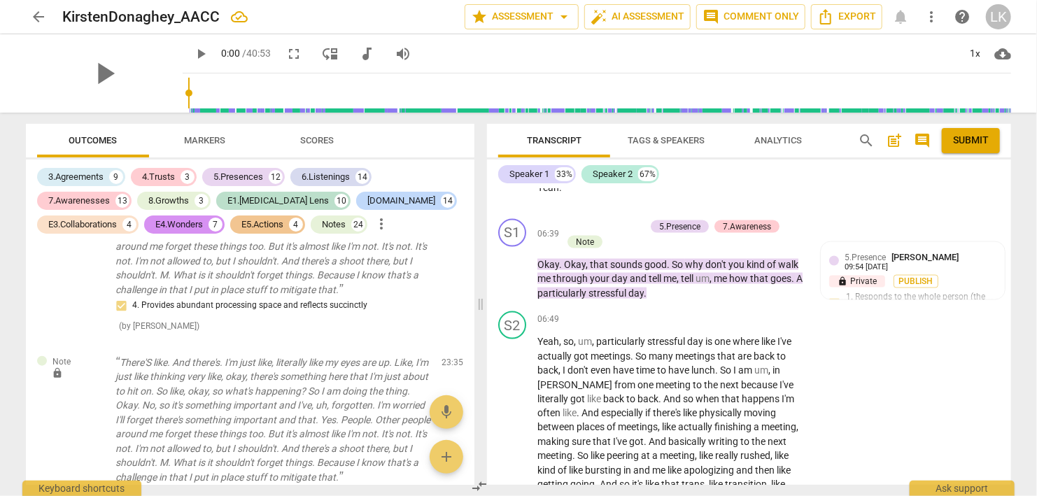
scroll to position [8686, 0]
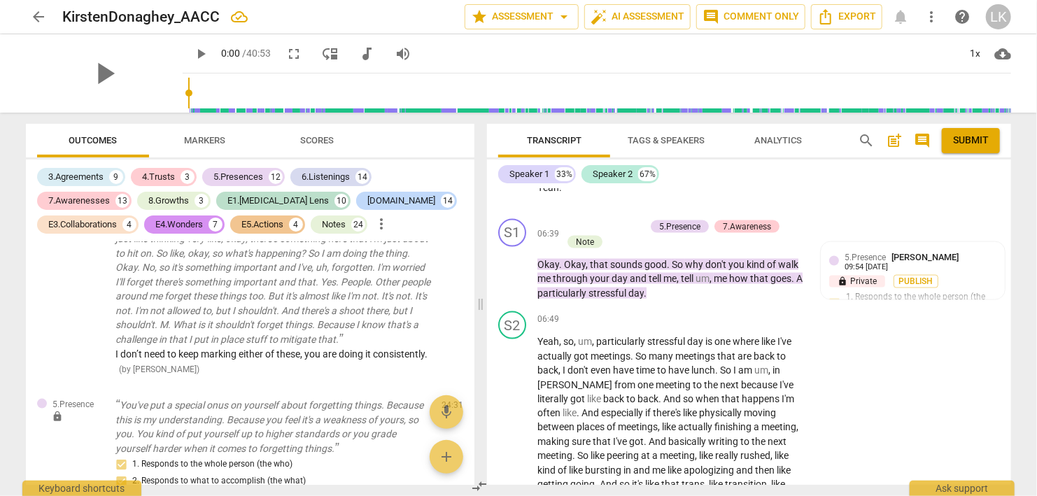
click at [474, 393] on div "Outcomes Markers Scores 3.Agreements 9 4.Trusts 3 5.Presences 12 6.Listenings 1…" at bounding box center [247, 304] width 465 height 383
click at [421, 353] on span "I don’t need to keep marking either of these, you are doing it consistently." at bounding box center [271, 353] width 312 height 11
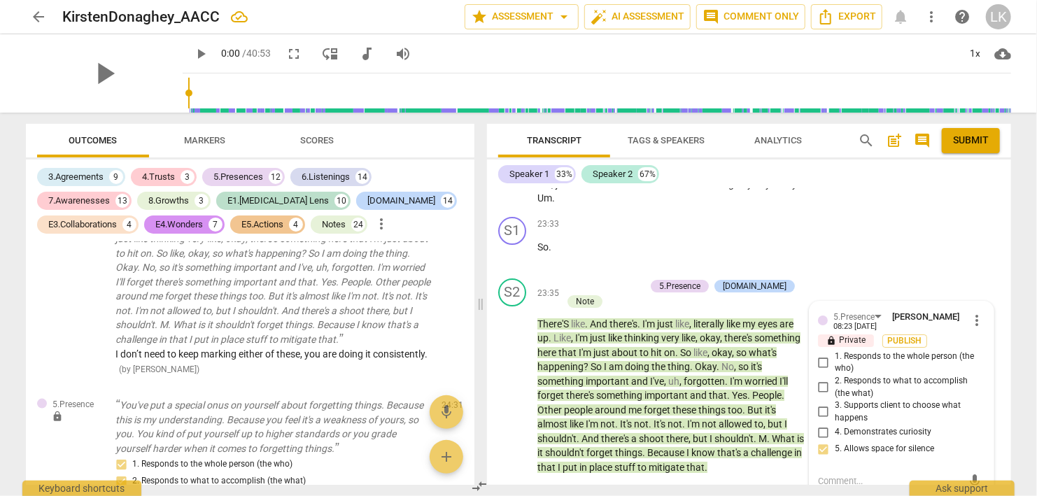
drag, startPoint x: 469, startPoint y: 385, endPoint x: 476, endPoint y: 308, distance: 76.5
click at [474, 309] on div "E1.[MEDICAL_DATA] Lens lock Hi [PERSON_NAME], how are you doing [DATE]? 1. Chec…" at bounding box center [250, 363] width 448 height 243
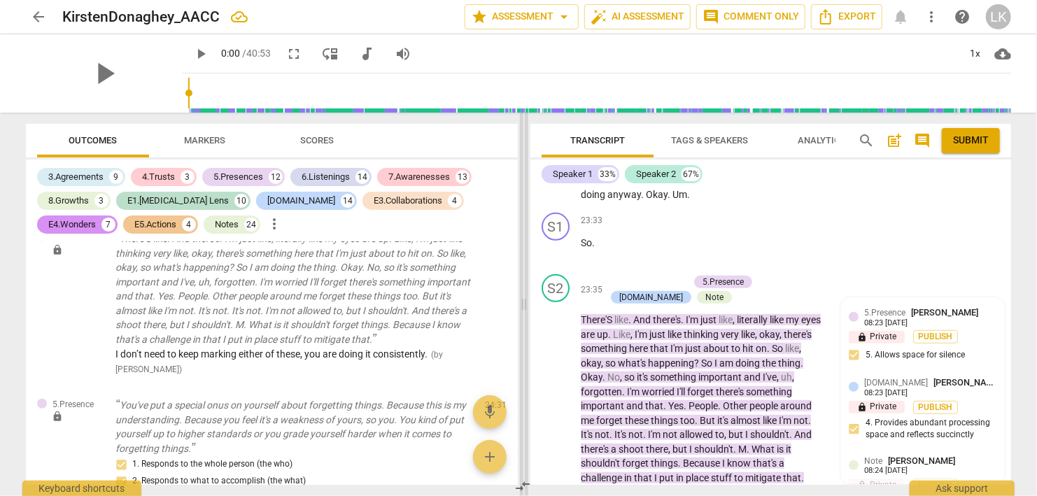
scroll to position [10870, 0]
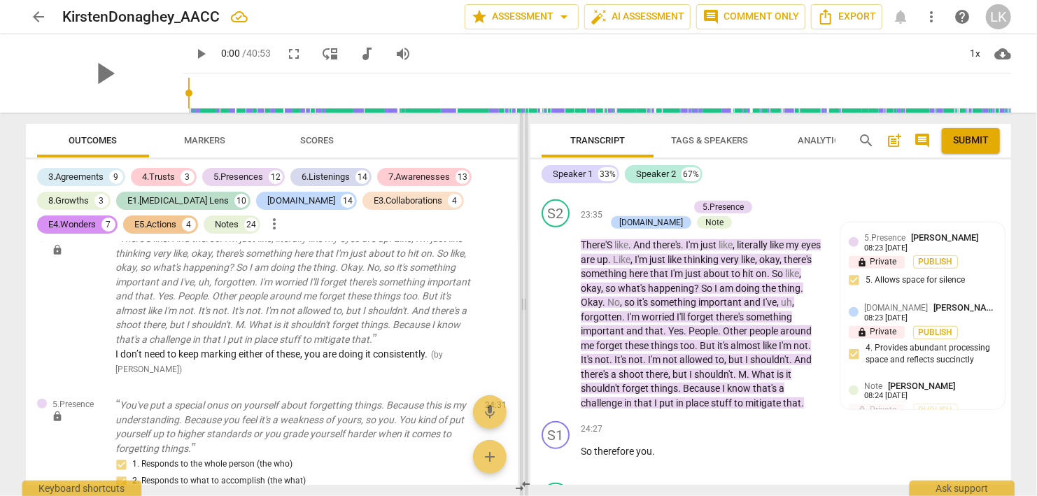
drag, startPoint x: 478, startPoint y: 306, endPoint x: 521, endPoint y: 302, distance: 43.5
click at [521, 302] on span at bounding box center [524, 304] width 8 height 383
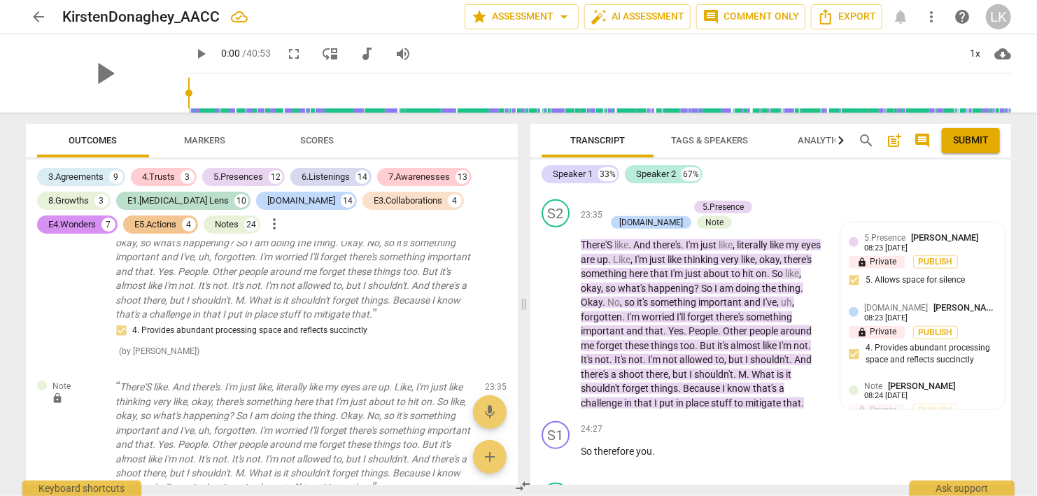
scroll to position [8054, 0]
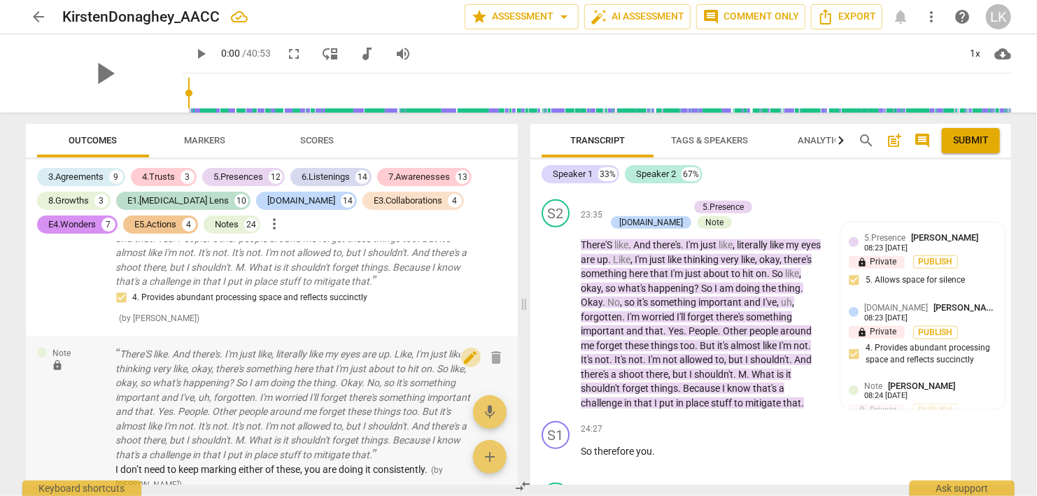
click at [471, 349] on span "edit" at bounding box center [470, 357] width 17 height 17
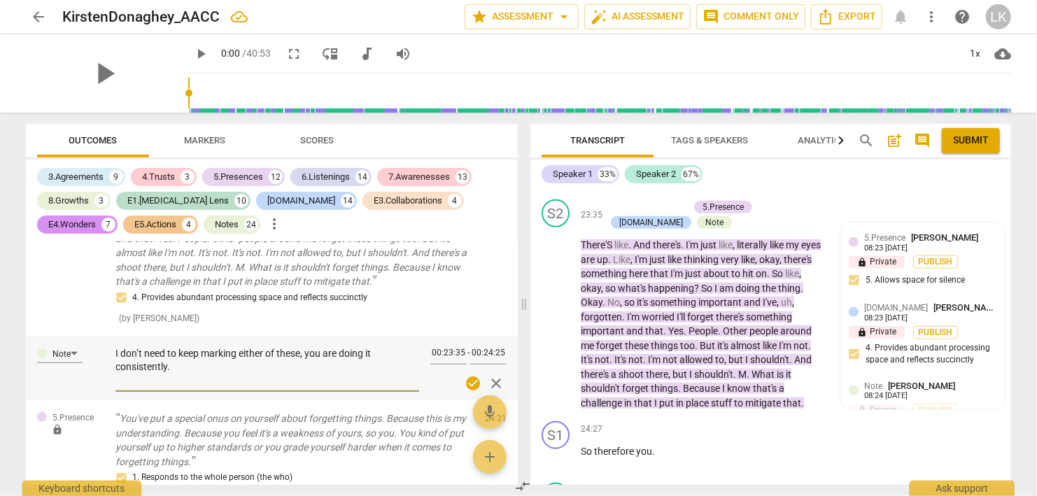
click at [375, 347] on textarea "I don’t need to keep marking either of these, you are doing it consistently." at bounding box center [267, 367] width 304 height 40
type textarea "I don’t need to keep marking either of these, you are doing i consistently."
type textarea "I don’t need to keep marking either of these, you are doing consistently."
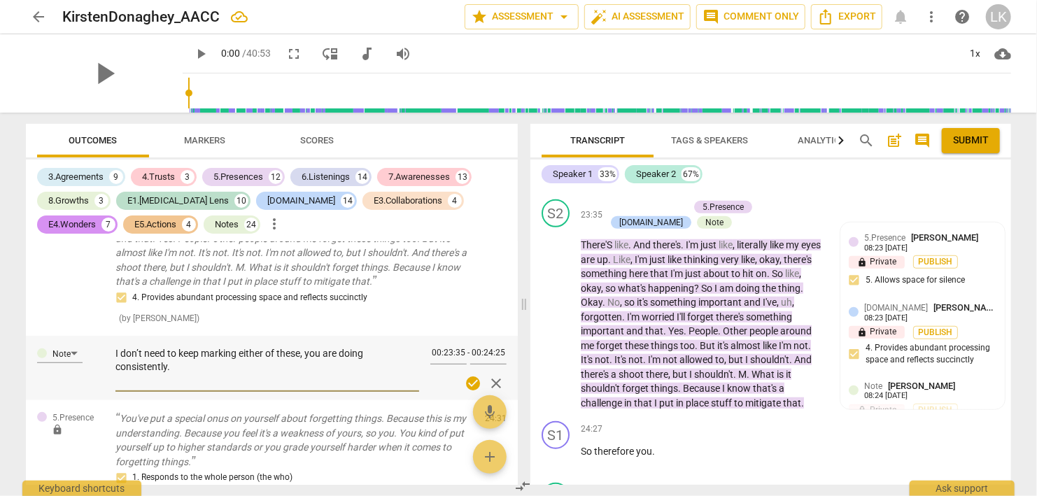
type textarea "I don’t need to keep marking either of these, you are doing t consistently."
type textarea "I don’t need to keep marking either of these, you are doing th consistently."
type textarea "I don’t need to keep marking either of these, you are doing the consistently."
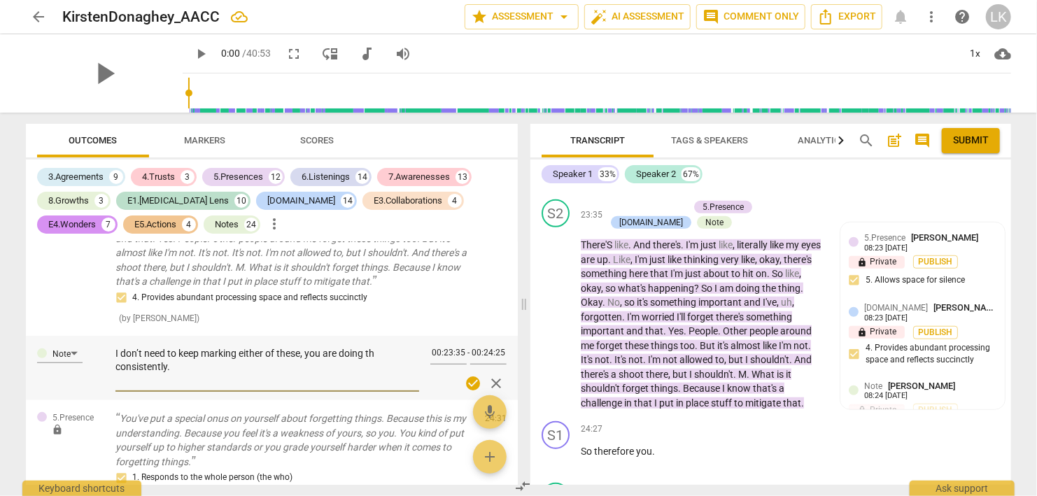
type textarea "I don’t need to keep marking either of these, you are doing the consistently."
type textarea "I don’t need to keep marking either of these, you are doing them consistently."
click at [474, 375] on span "check_circle" at bounding box center [473, 383] width 17 height 17
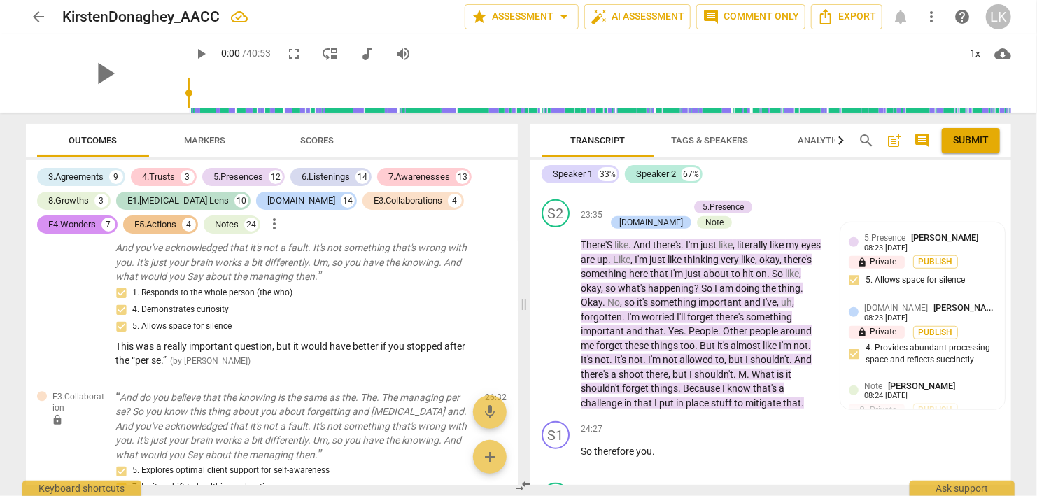
scroll to position [9490, 0]
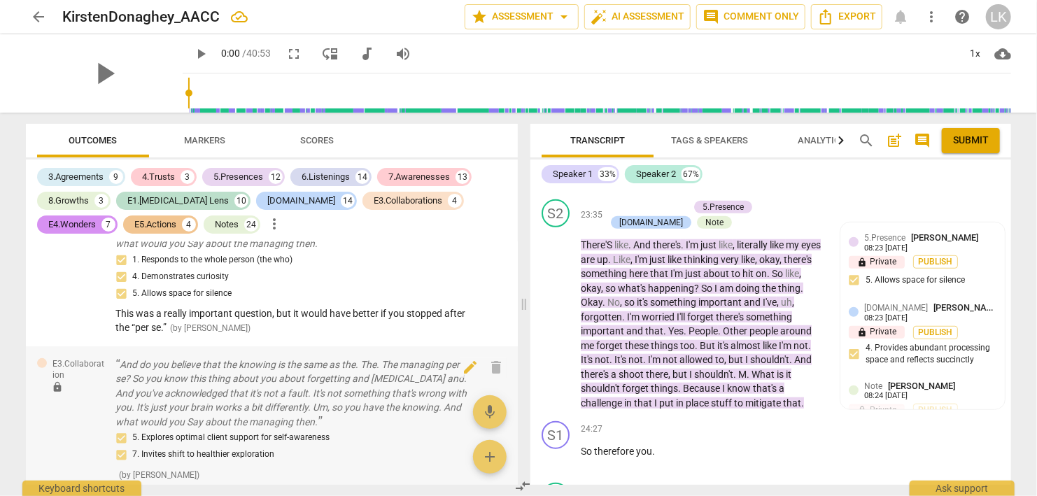
click at [515, 417] on div "E3.Collaboration lock And do you believe that the knowing is the same as the. T…" at bounding box center [272, 419] width 492 height 147
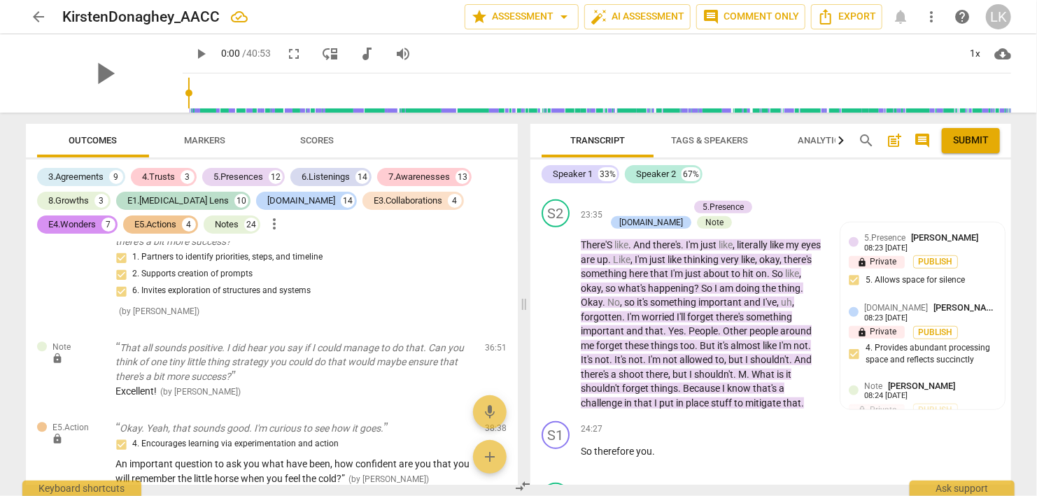
scroll to position [12261, 0]
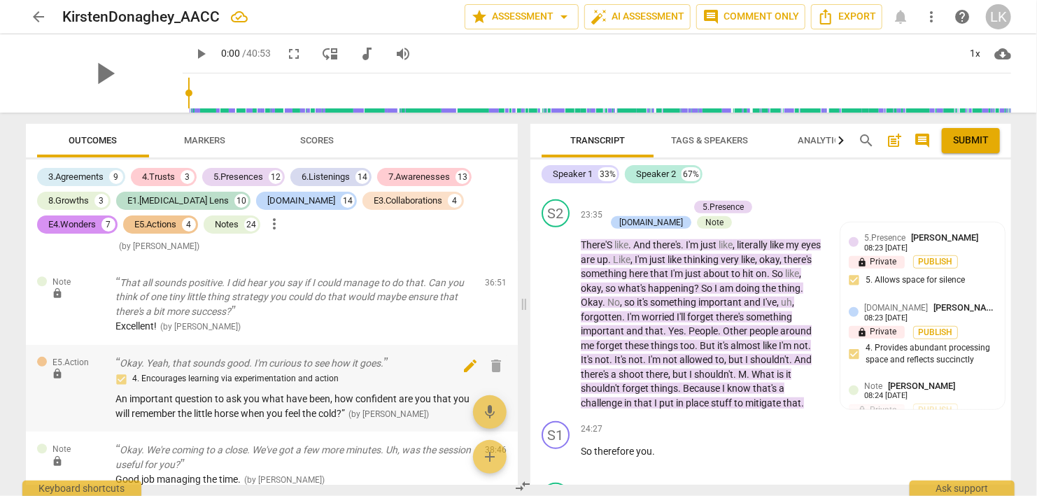
click at [465, 357] on span "edit" at bounding box center [470, 365] width 17 height 17
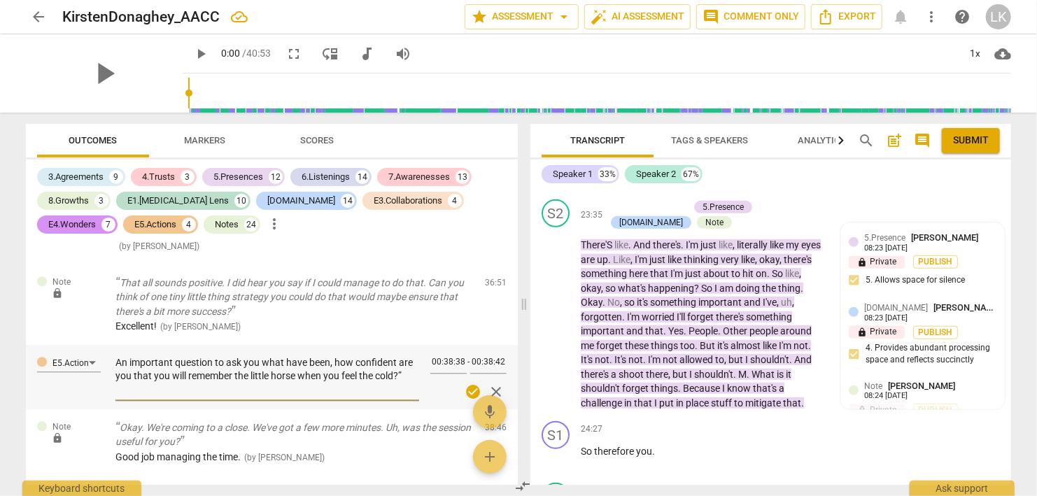
click at [354, 356] on textarea "An important question to ask you what have been, how confident are you that you…" at bounding box center [267, 376] width 304 height 40
type textarea "An important question to ask you what have been, ho confident are you that you …"
type textarea "An important question to ask you what have been, h confident are you that you w…"
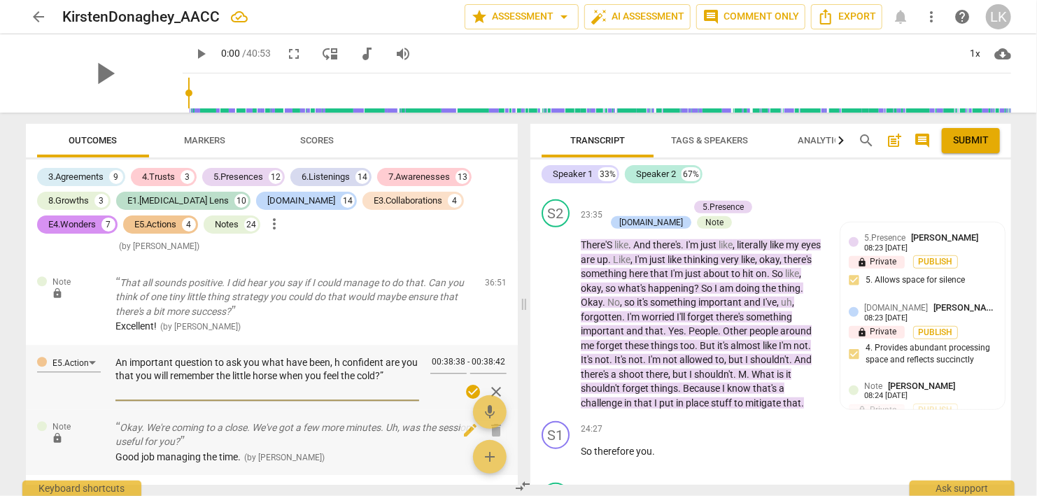
type textarea "An important question to ask you what have been, confident are you that you wil…"
type textarea "An important question to ask you what have been, " confident are you that you w…"
type textarea "An important question to ask you what have been, "H confident are you that you …"
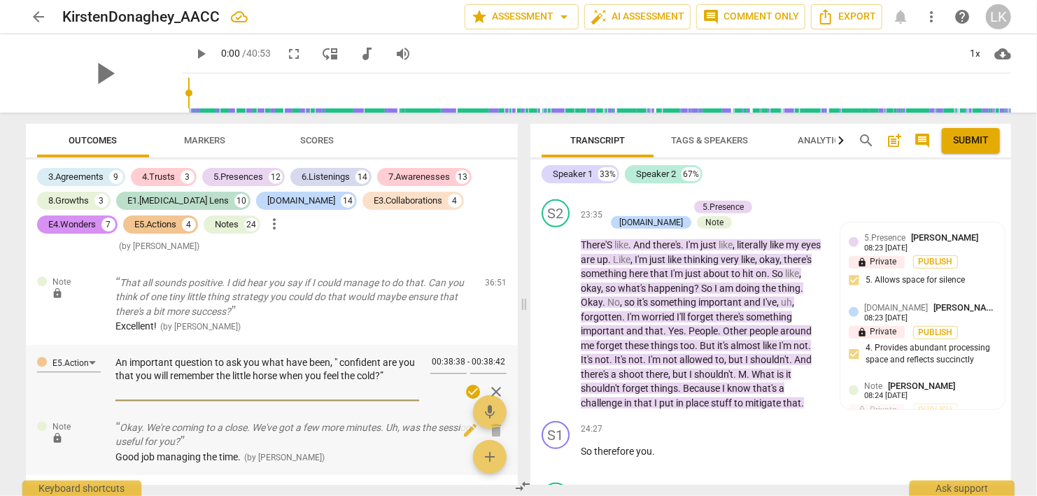
type textarea "An important question to ask you what have been, "H confident are you that you …"
type textarea "An important question to ask you what have been, "Ho confident are you that you…"
type textarea "An important question to ask you what have been, "How confident are you that yo…"
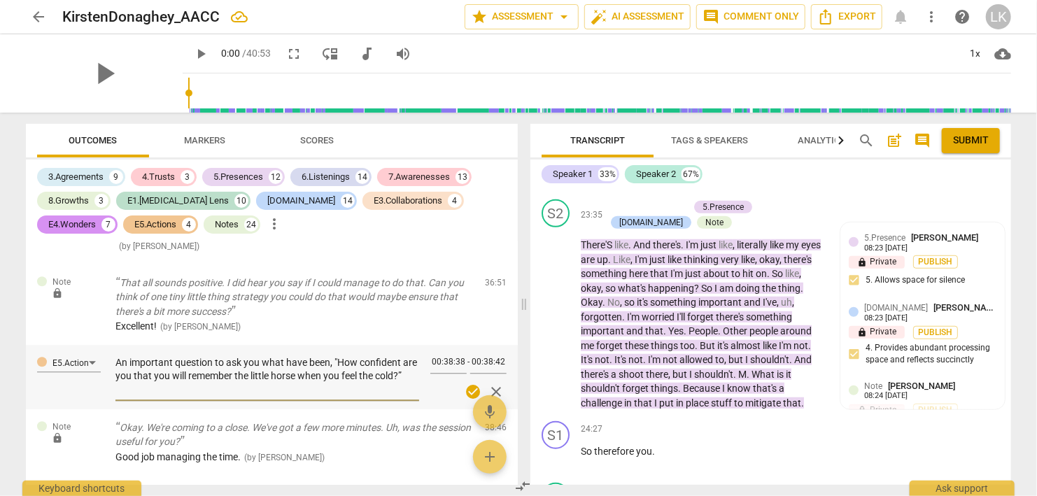
click at [396, 360] on textarea "An important question to ask you what have been, "How confident are you that yo…" at bounding box center [267, 376] width 304 height 40
type textarea "An important question to ask you what have been, "How confident are you that yo…"
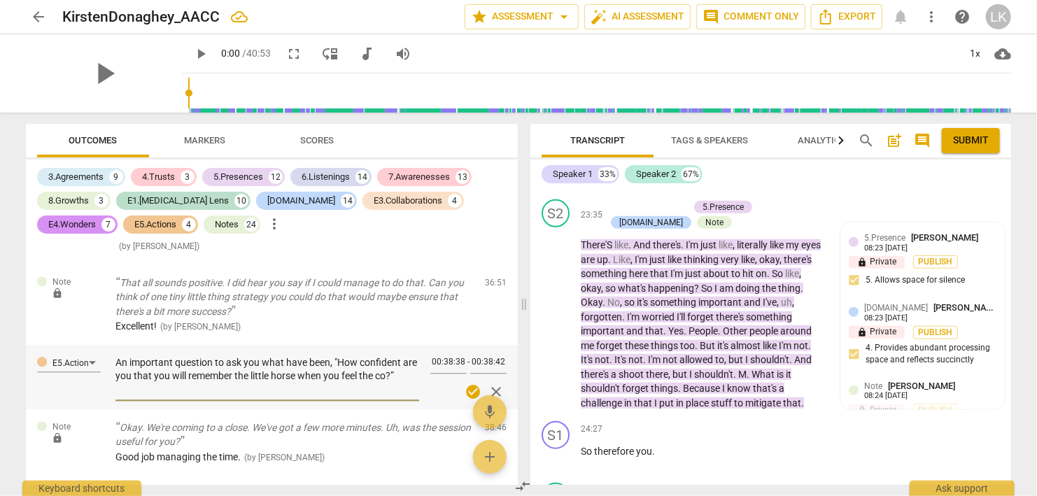
type textarea "An important question to ask you what have been, "How confident are you that yo…"
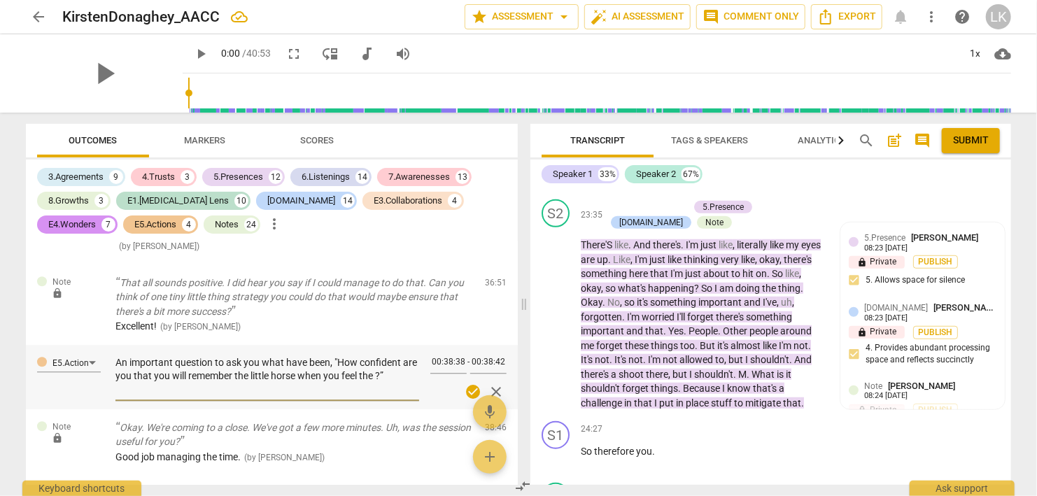
type textarea "An important question to ask you what have been, "How confident are you that yo…"
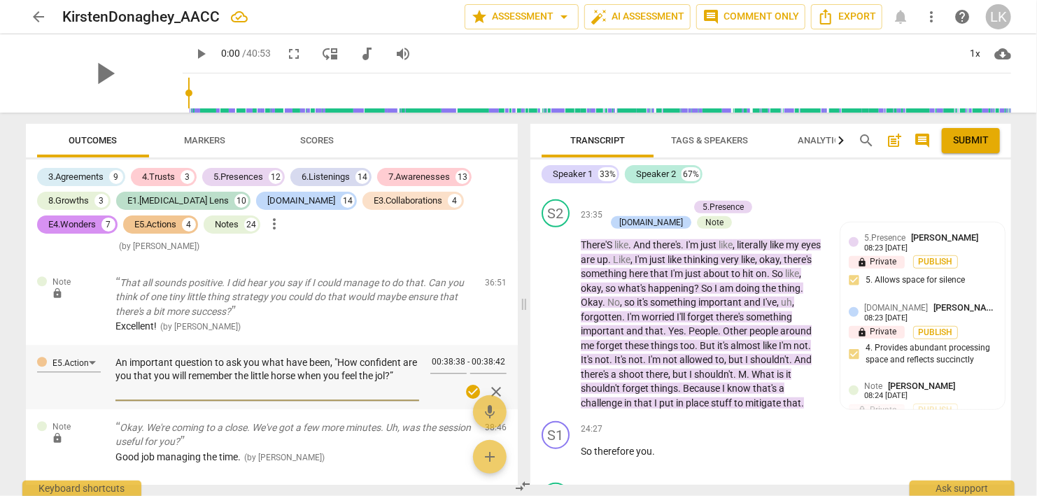
type textarea "An important question to ask you what have been, "How confident are you that yo…"
click at [474, 383] on span "check_circle" at bounding box center [473, 391] width 17 height 17
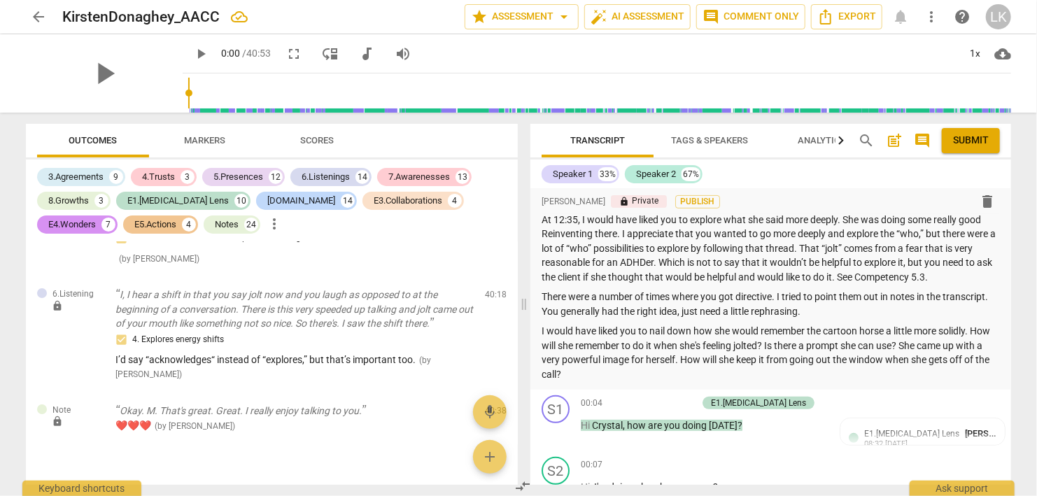
scroll to position [0, 0]
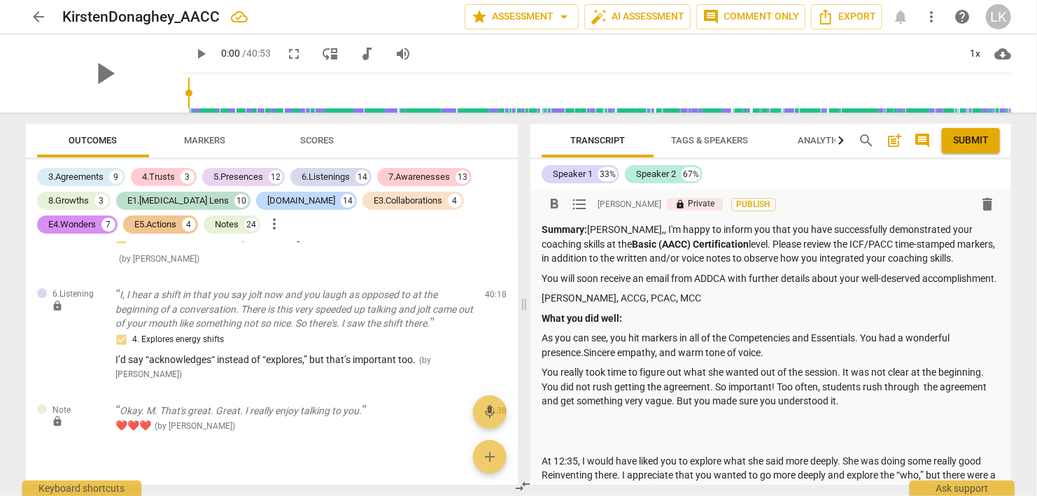
click at [593, 429] on p at bounding box center [770, 421] width 458 height 15
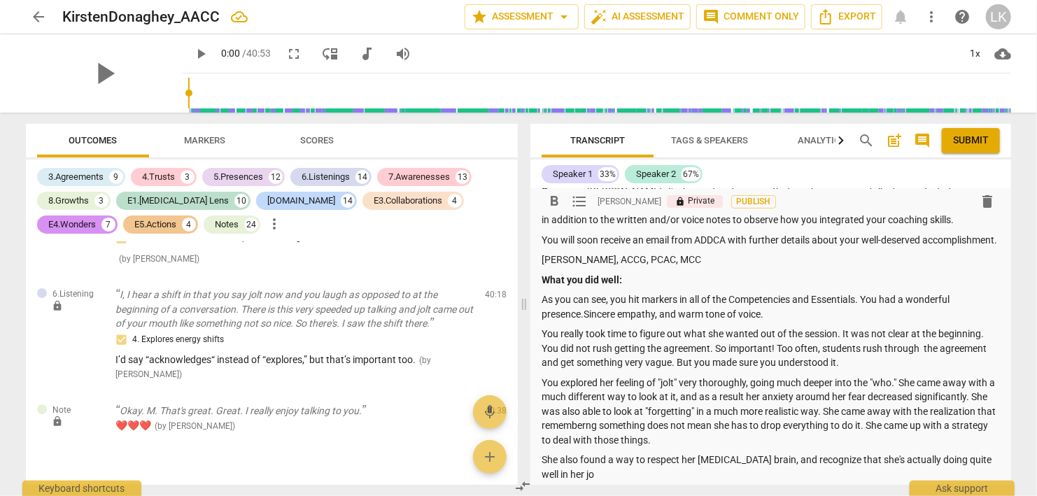
scroll to position [52, 0]
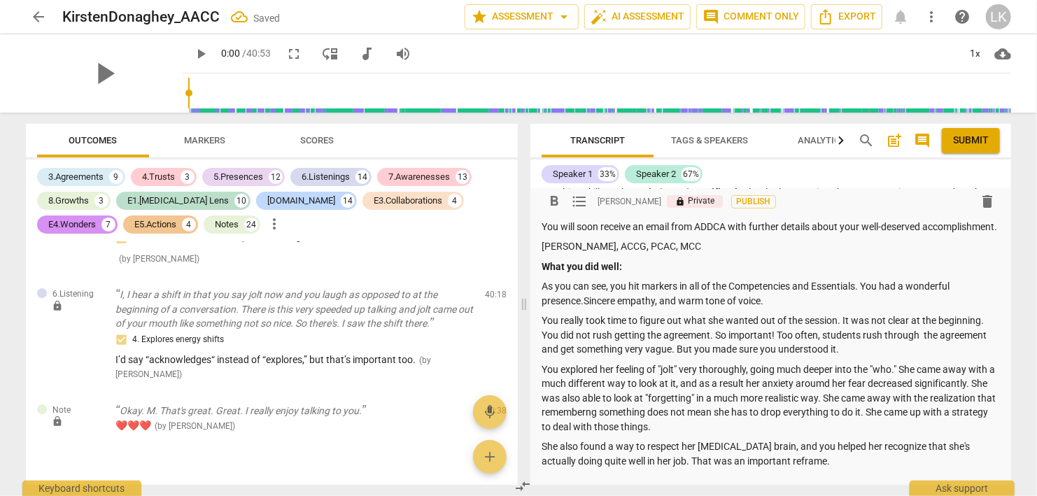
click at [835, 468] on p "She also found a way to respect her [MEDICAL_DATA] brain, and you helped her re…" at bounding box center [770, 453] width 458 height 29
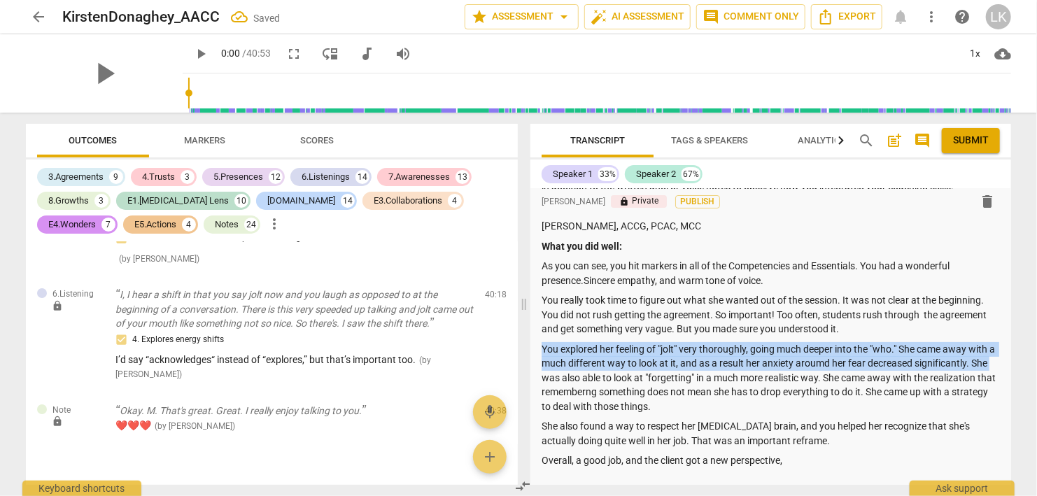
drag, startPoint x: 1011, startPoint y: 337, endPoint x: 1013, endPoint y: 373, distance: 36.4
click at [1013, 373] on div "Transcript Tags & Speakers Analytics search post_add comment Submit Speaker 1 3…" at bounding box center [773, 304] width 497 height 383
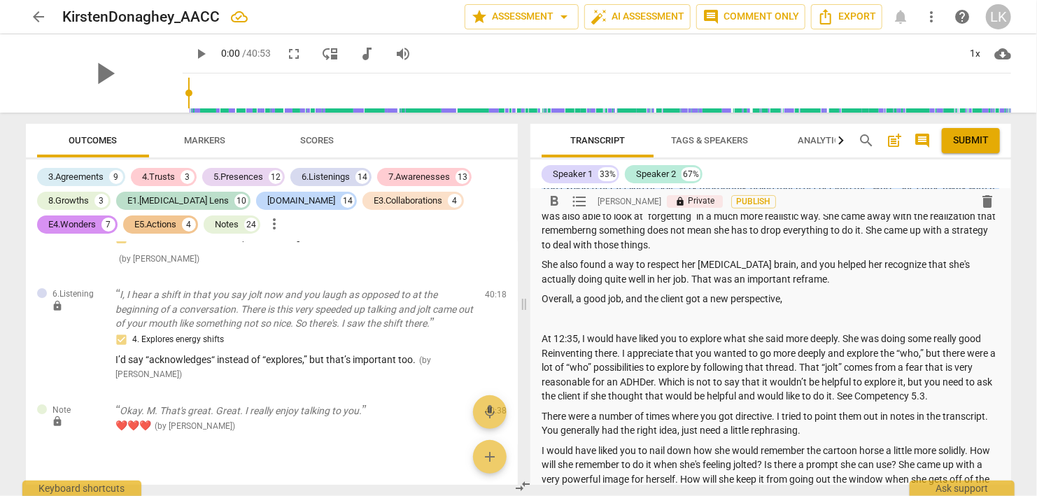
scroll to position [193, 0]
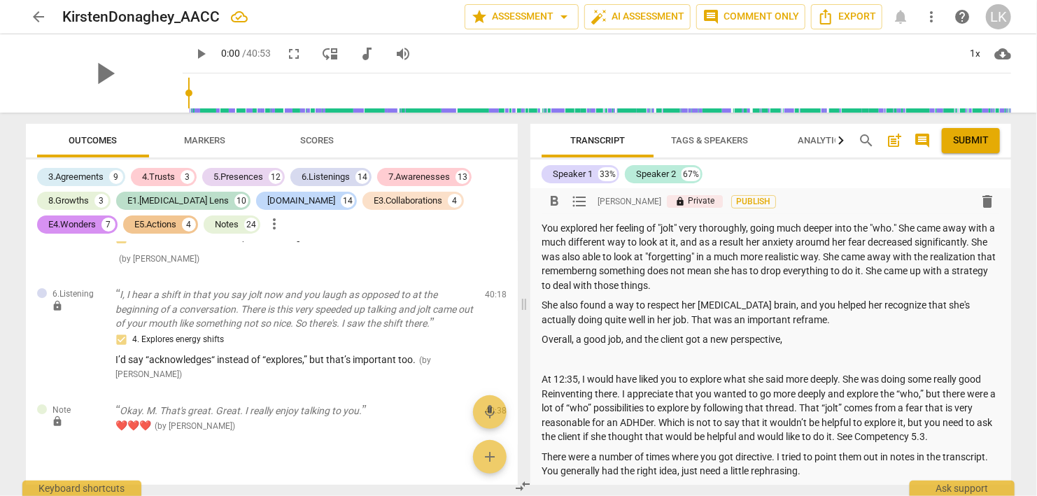
click at [614, 367] on p at bounding box center [770, 360] width 458 height 15
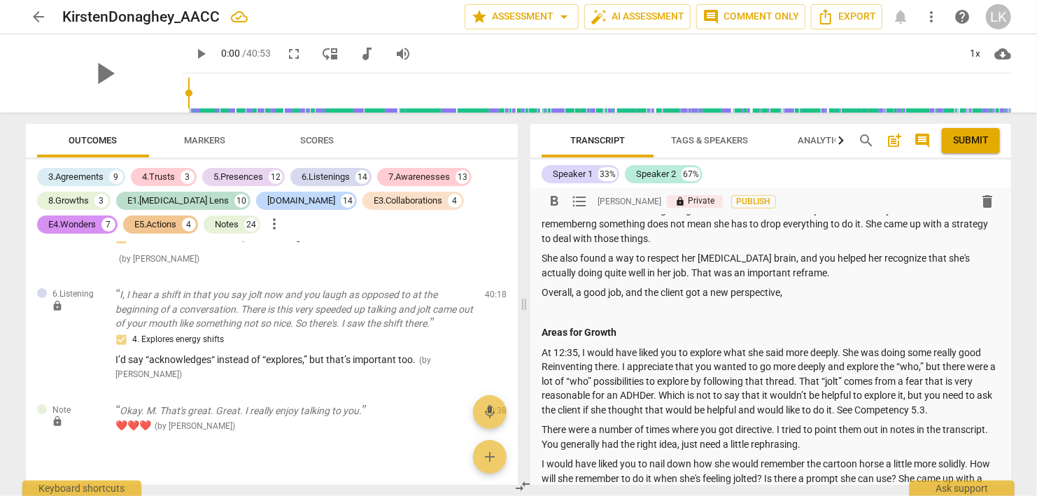
scroll to position [255, 0]
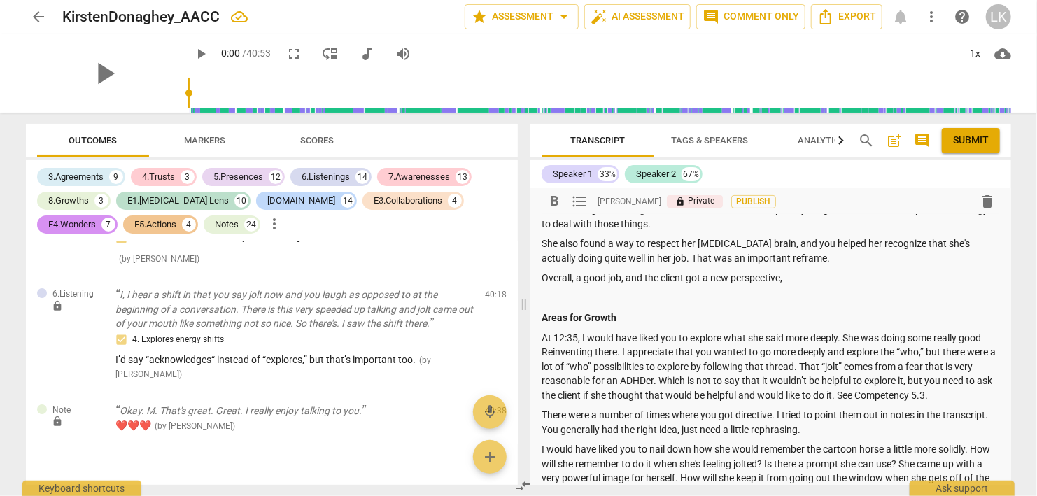
click at [588, 399] on p "At 12:35, I would have liked you to explore what she said more deeply. She was …" at bounding box center [770, 367] width 458 height 72
click at [924, 391] on p "At 12:35, I would have liked you to explore what she said more deeply. She was …" at bounding box center [770, 367] width 458 height 72
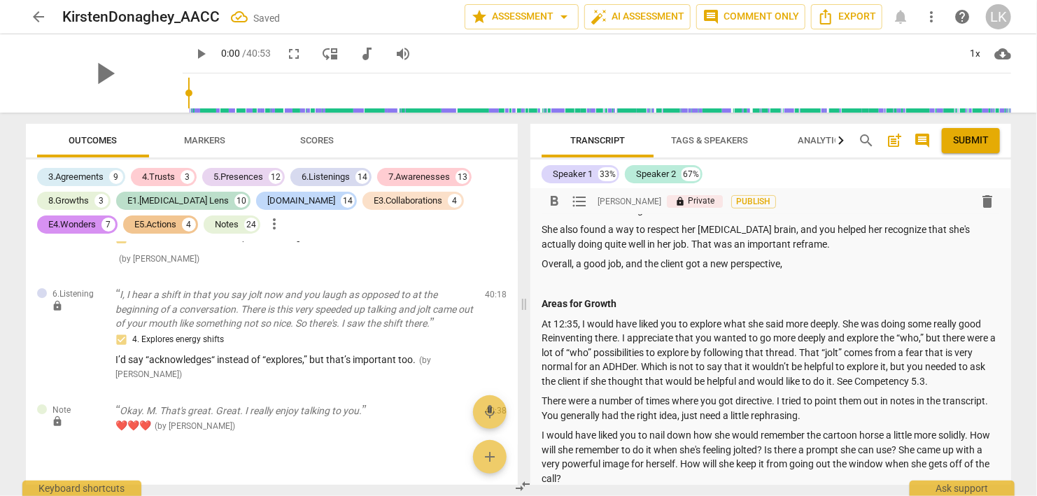
scroll to position [283, 0]
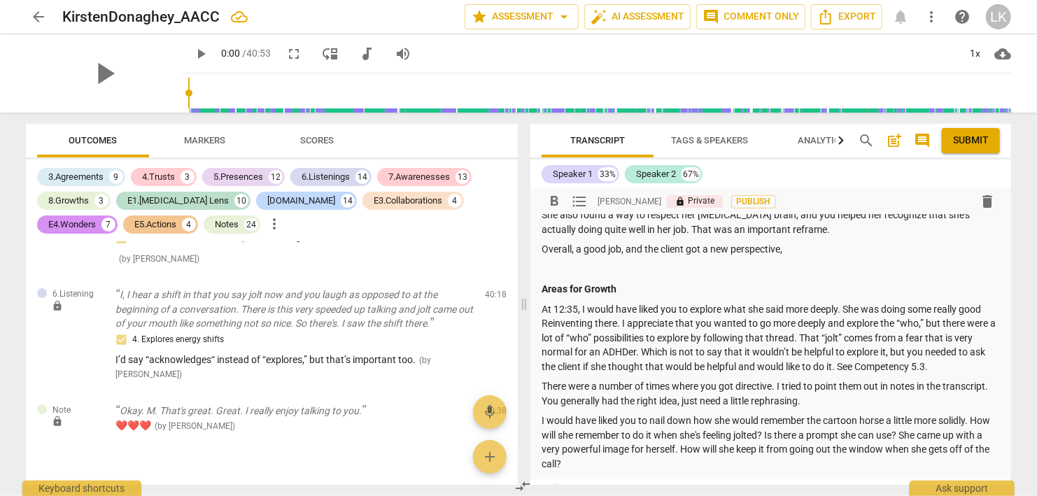
click at [690, 435] on p "I would have liked you to nail down how she would remember the cartoon horse a …" at bounding box center [770, 441] width 458 height 57
click at [943, 432] on p "I would have liked you to nail down more solidly how she would remember the car…" at bounding box center [770, 441] width 458 height 57
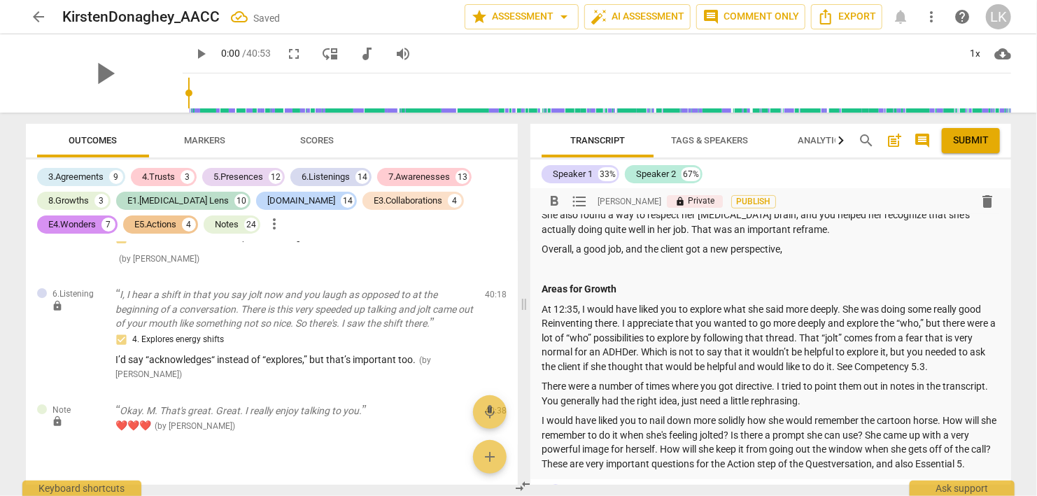
click at [840, 471] on p "I would have liked you to nail down more solidly how she would remember the car…" at bounding box center [770, 441] width 458 height 57
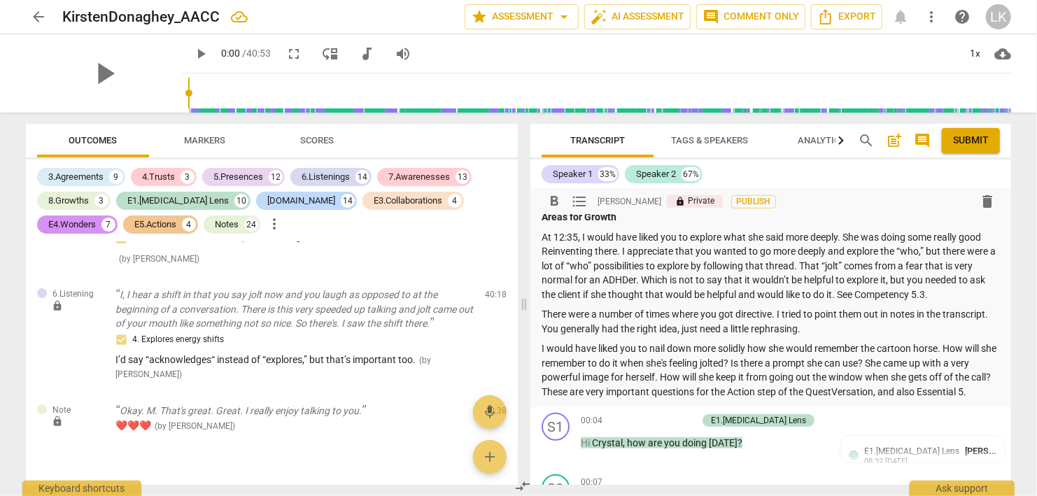
scroll to position [0, 0]
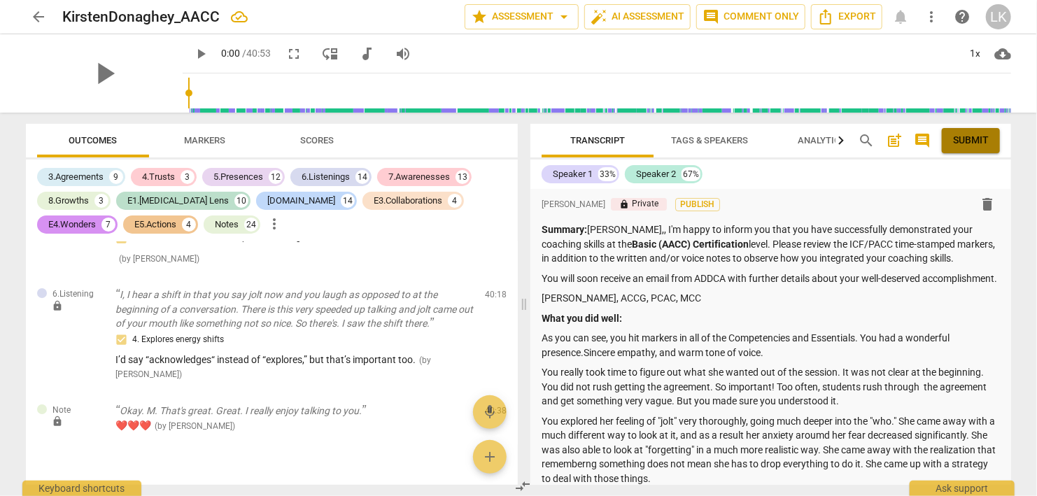
click at [972, 144] on span "Submit" at bounding box center [971, 141] width 36 height 14
drag, startPoint x: 1024, startPoint y: 187, endPoint x: 1026, endPoint y: 200, distance: 13.5
click at [1022, 200] on div "Transcript Tags & Speakers Analytics search post_add comment Submit Speaker 1 3…" at bounding box center [773, 304] width 497 height 383
click at [868, 350] on p "As you can see, you hit markers in all of the Competencies and Essentials. You …" at bounding box center [770, 345] width 458 height 29
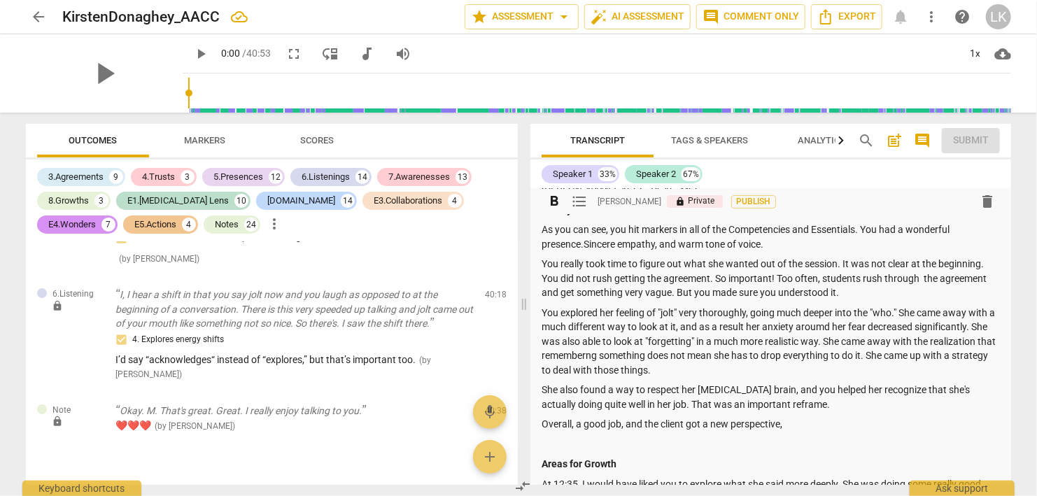
scroll to position [129, 0]
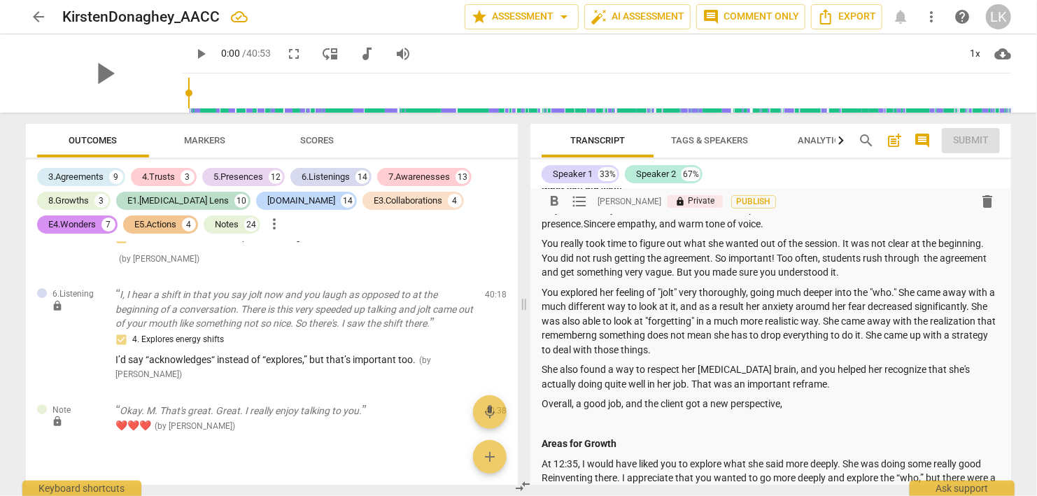
click at [1005, 134] on div "Transcript Tags & Speakers Analytics search post_add comment Submit" at bounding box center [770, 141] width 480 height 34
